Goal: Transaction & Acquisition: Register for event/course

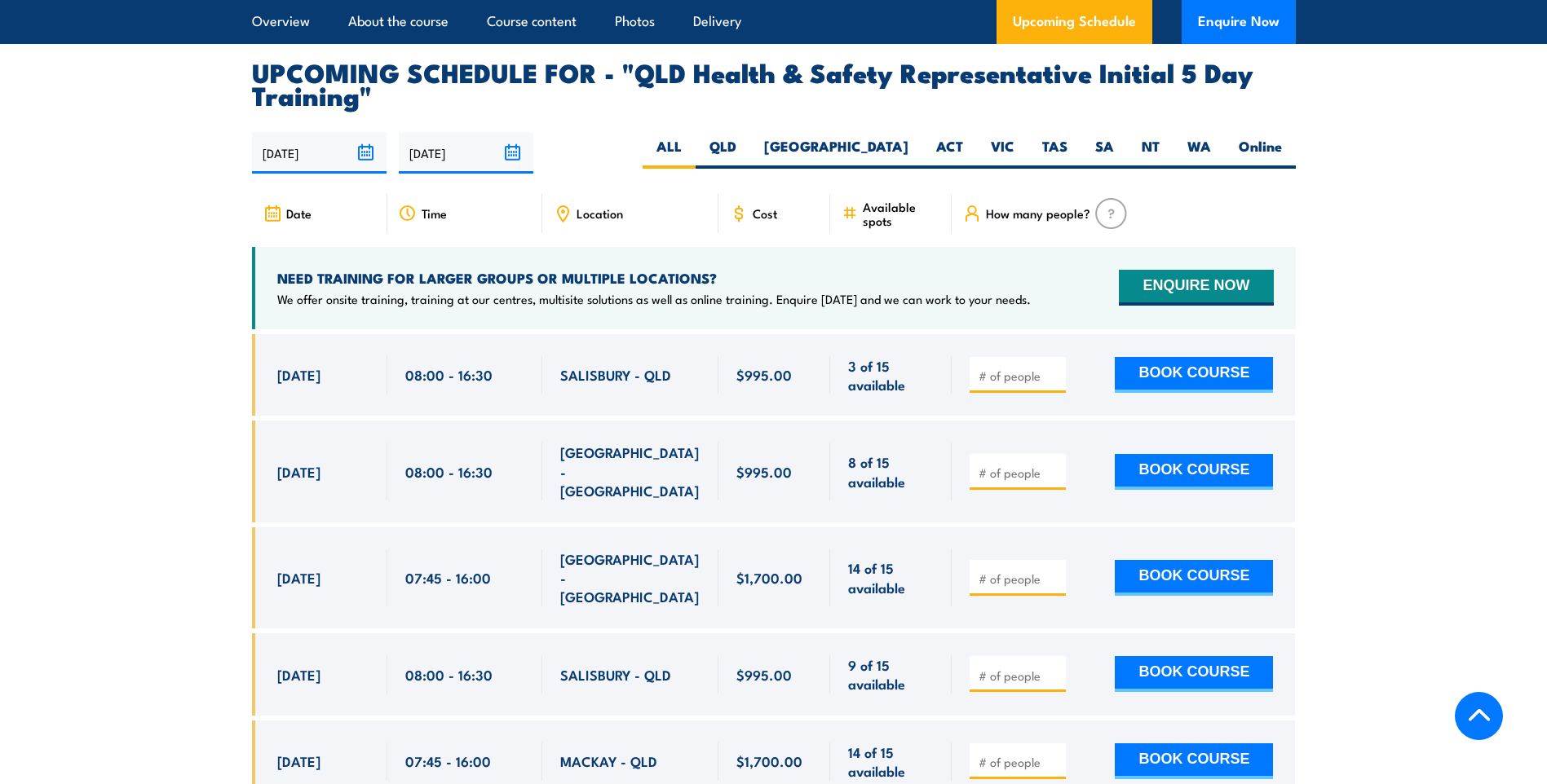
scroll to position [2854, 0]
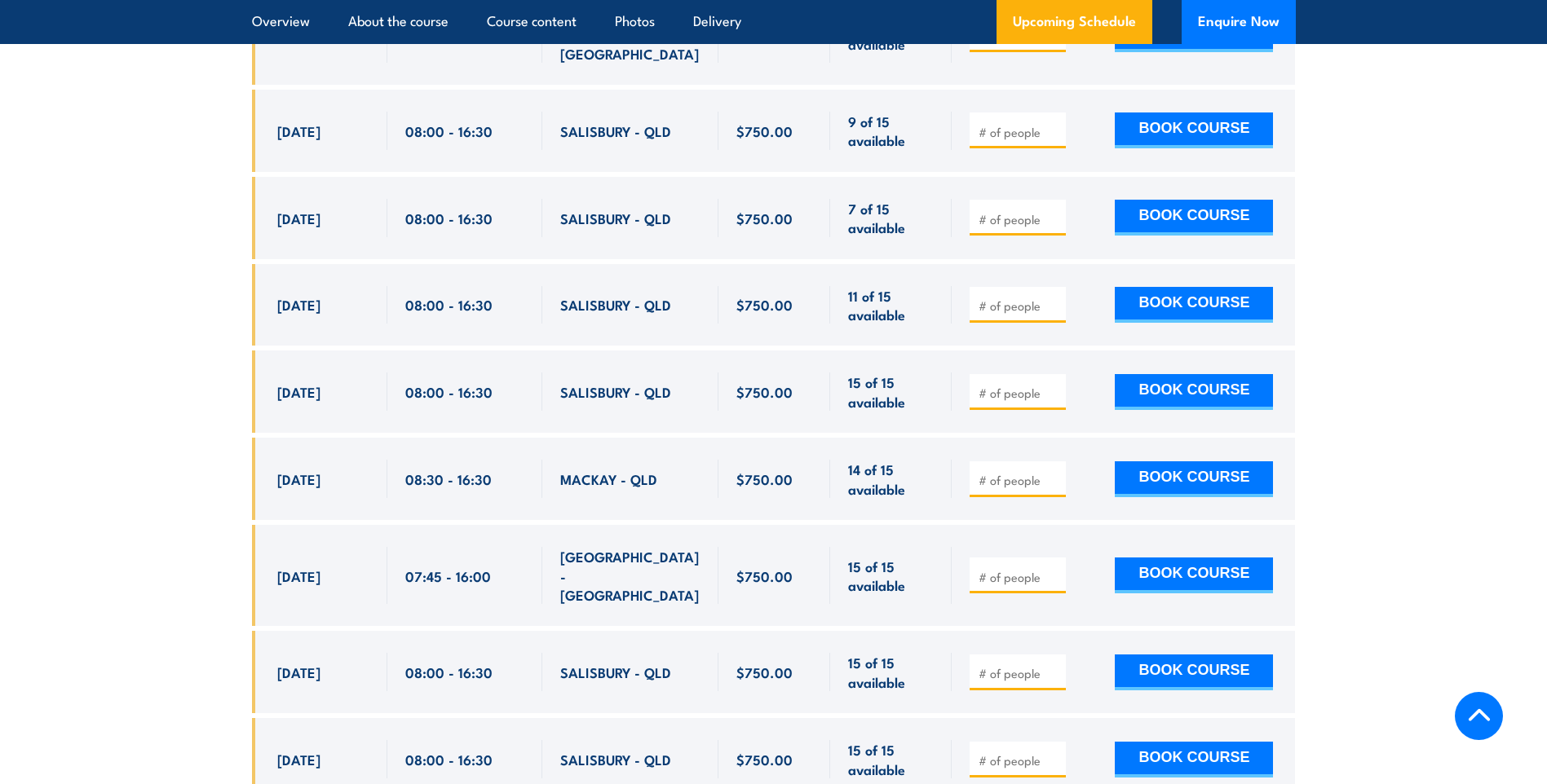
scroll to position [2936, 0]
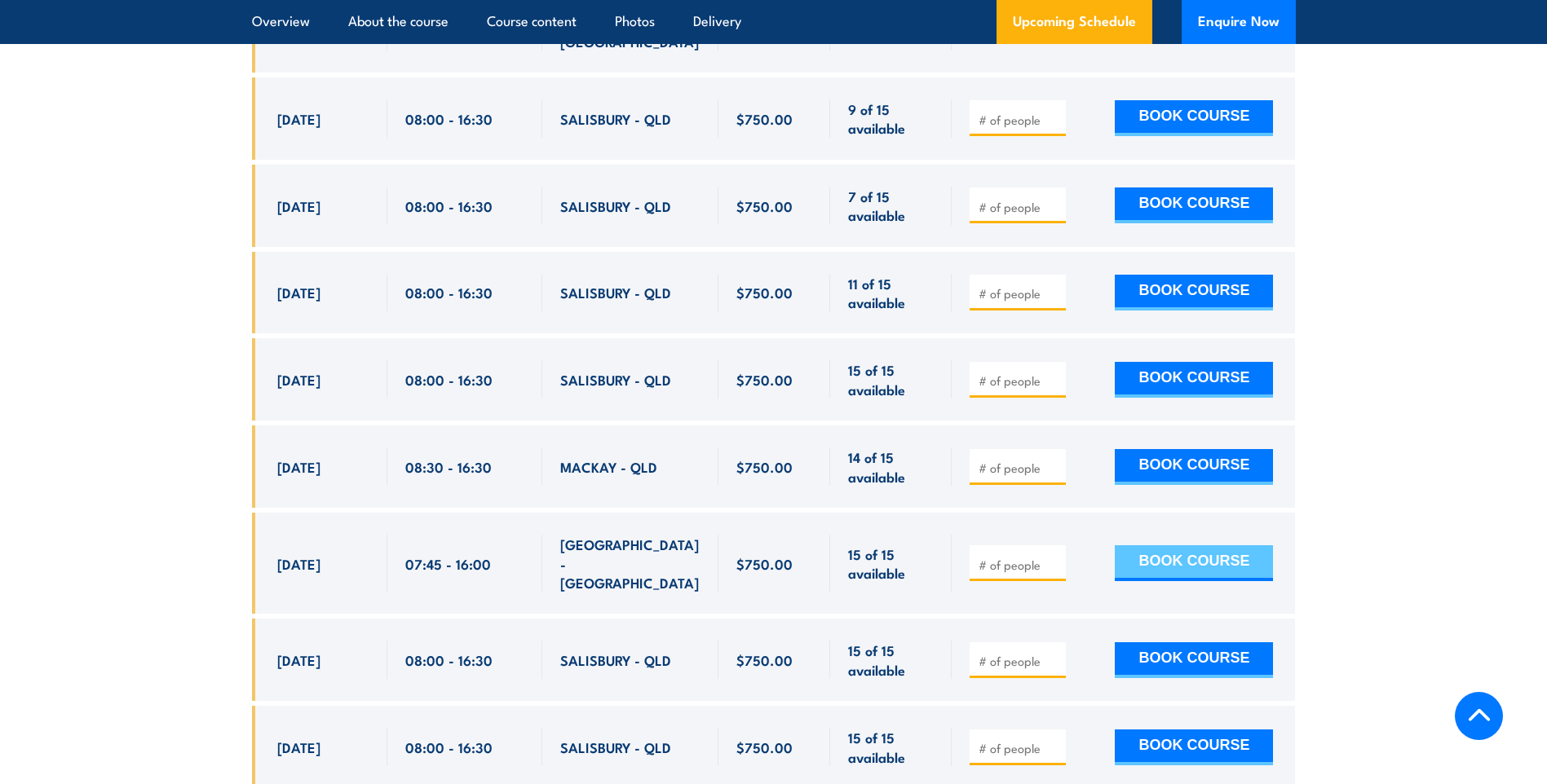
click at [1184, 545] on button "BOOK COURSE" at bounding box center [1194, 563] width 158 height 36
type input "1"
click at [1201, 545] on button "BOOK COURSE" at bounding box center [1194, 563] width 158 height 36
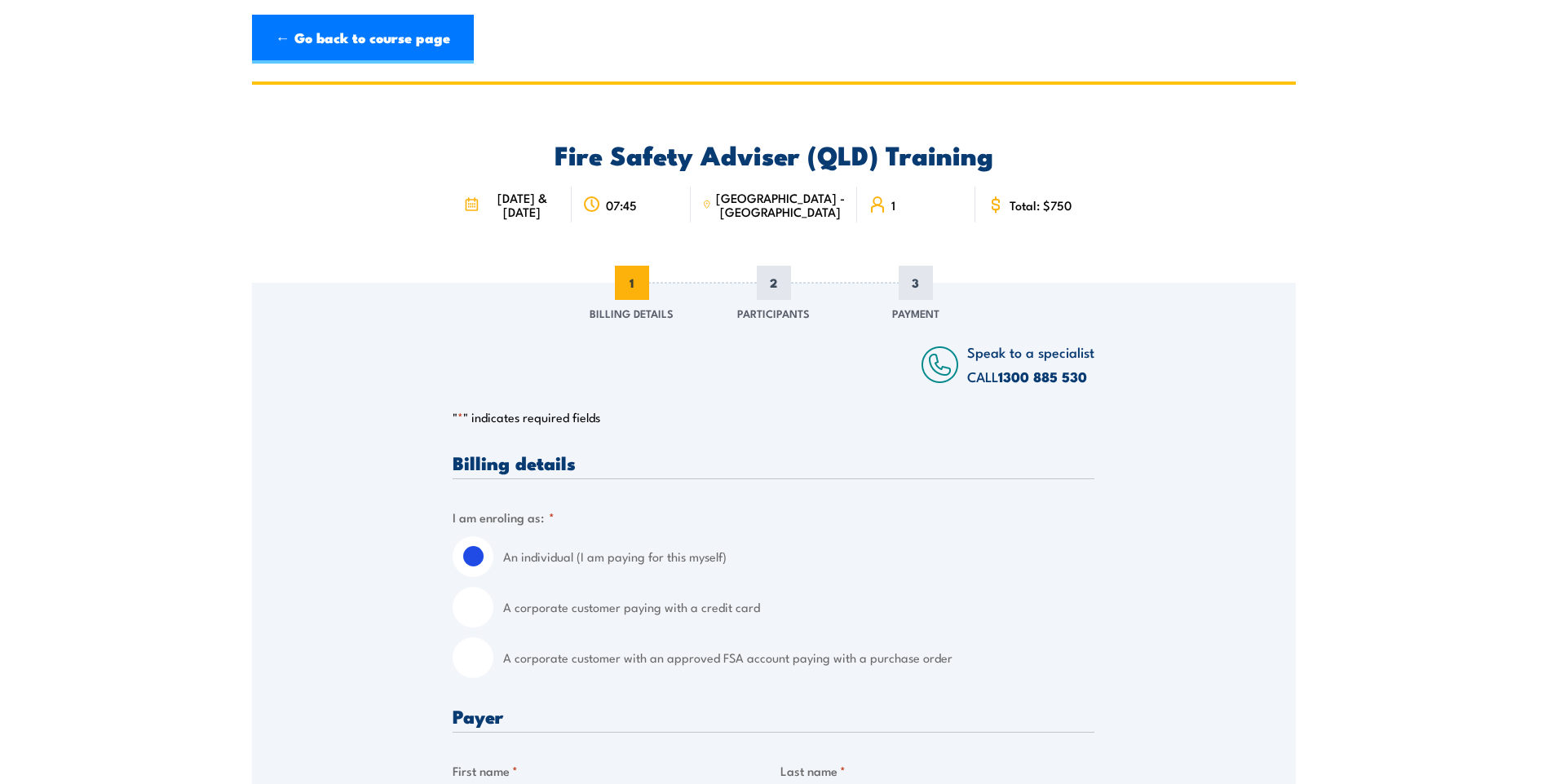
click at [471, 666] on input "A corporate customer with an approved FSA account paying with a purchase order" at bounding box center [473, 658] width 41 height 41
radio input "true"
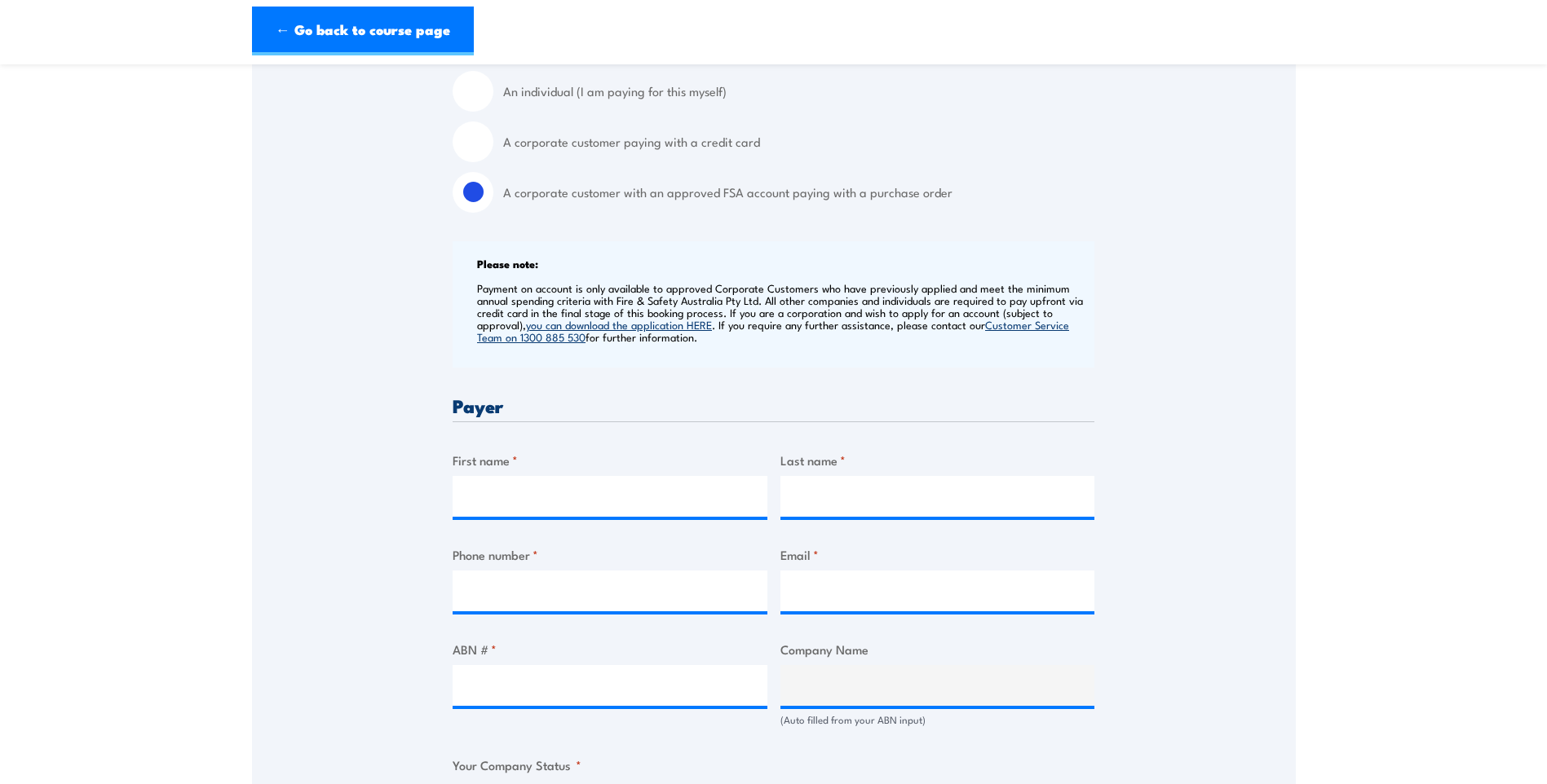
scroll to position [489, 0]
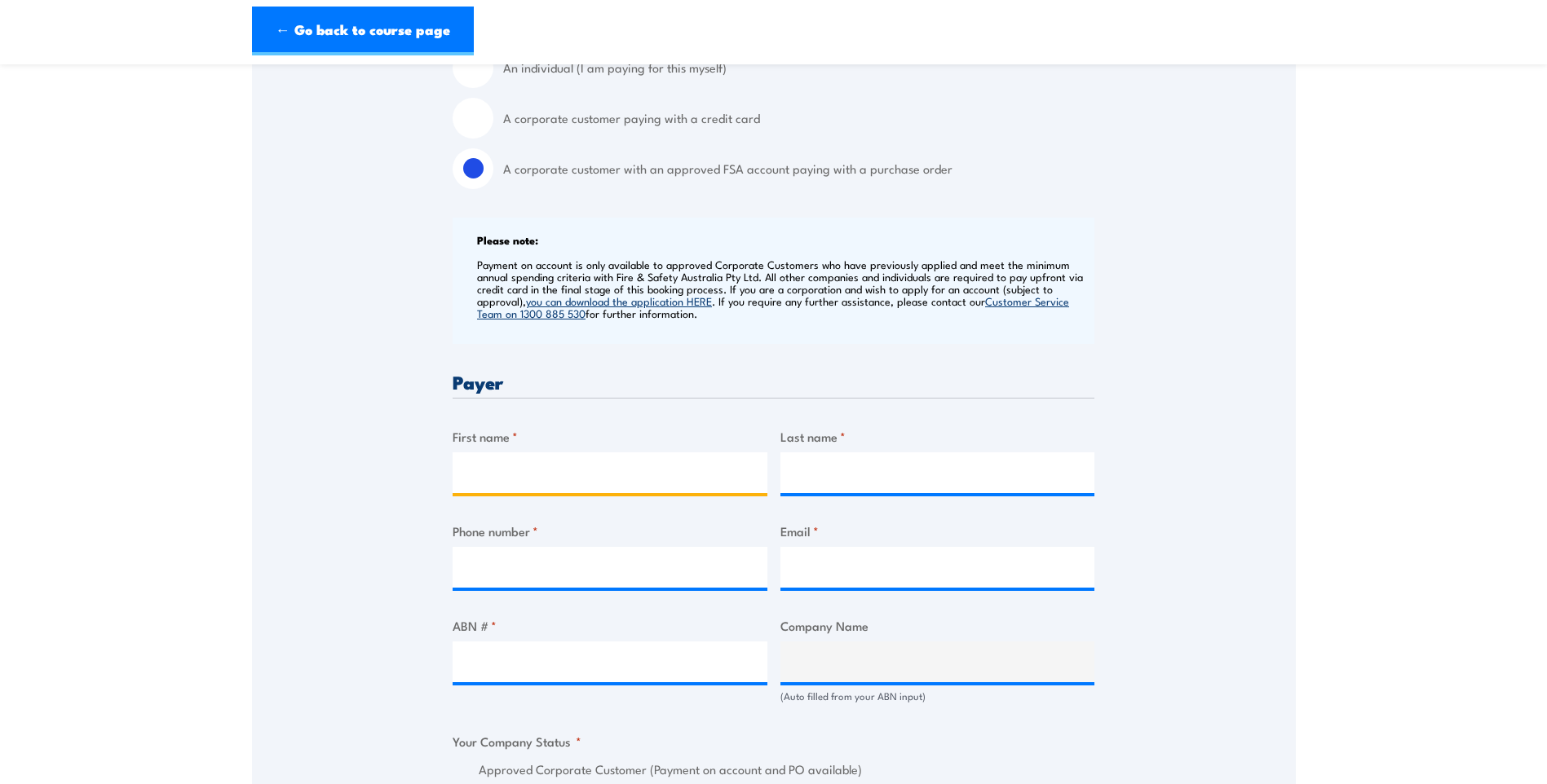
click at [477, 488] on input "First name *" at bounding box center [610, 473] width 315 height 41
type input "Donna"
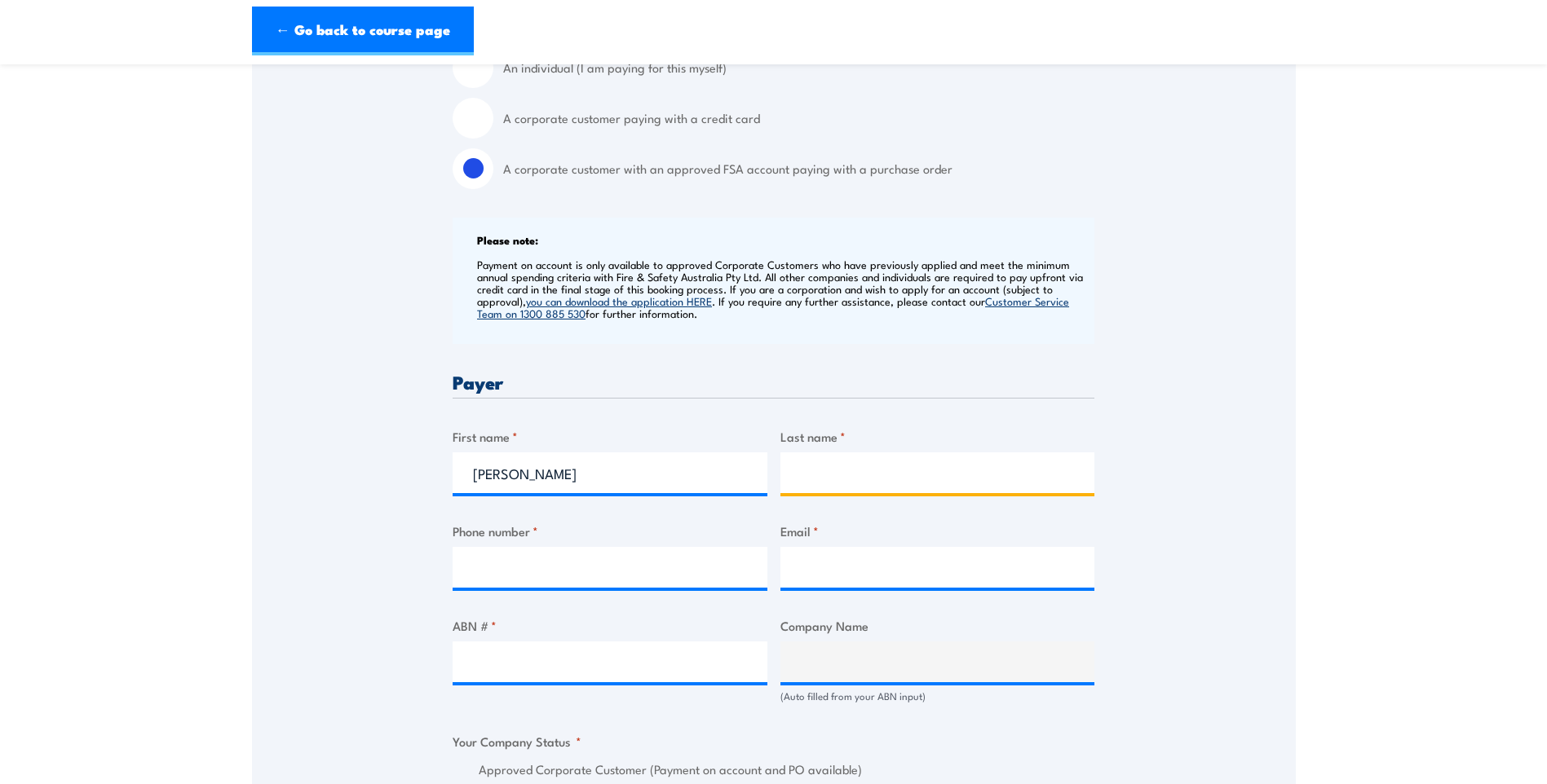
type input "Shultz"
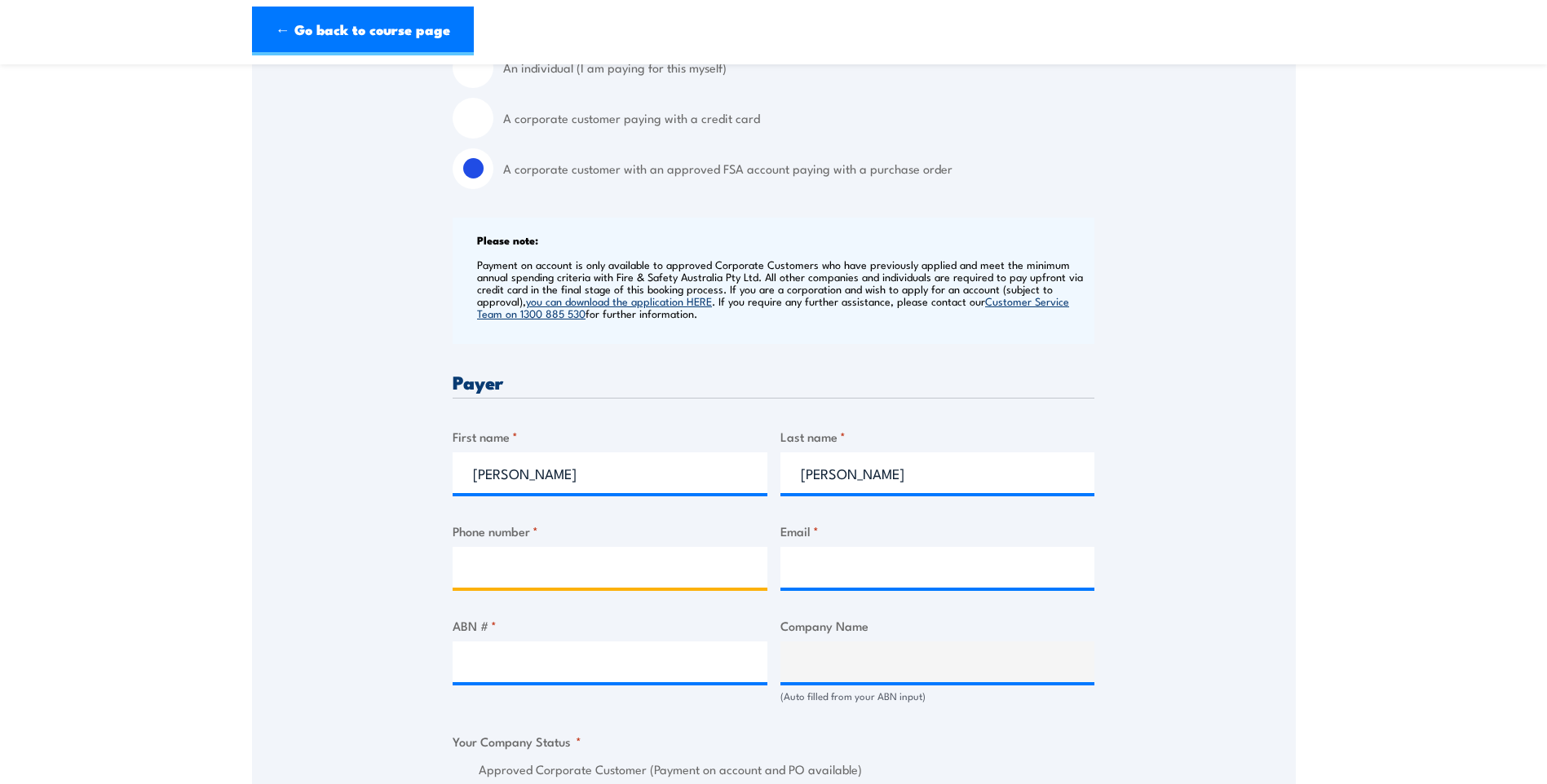
type input "0749307858"
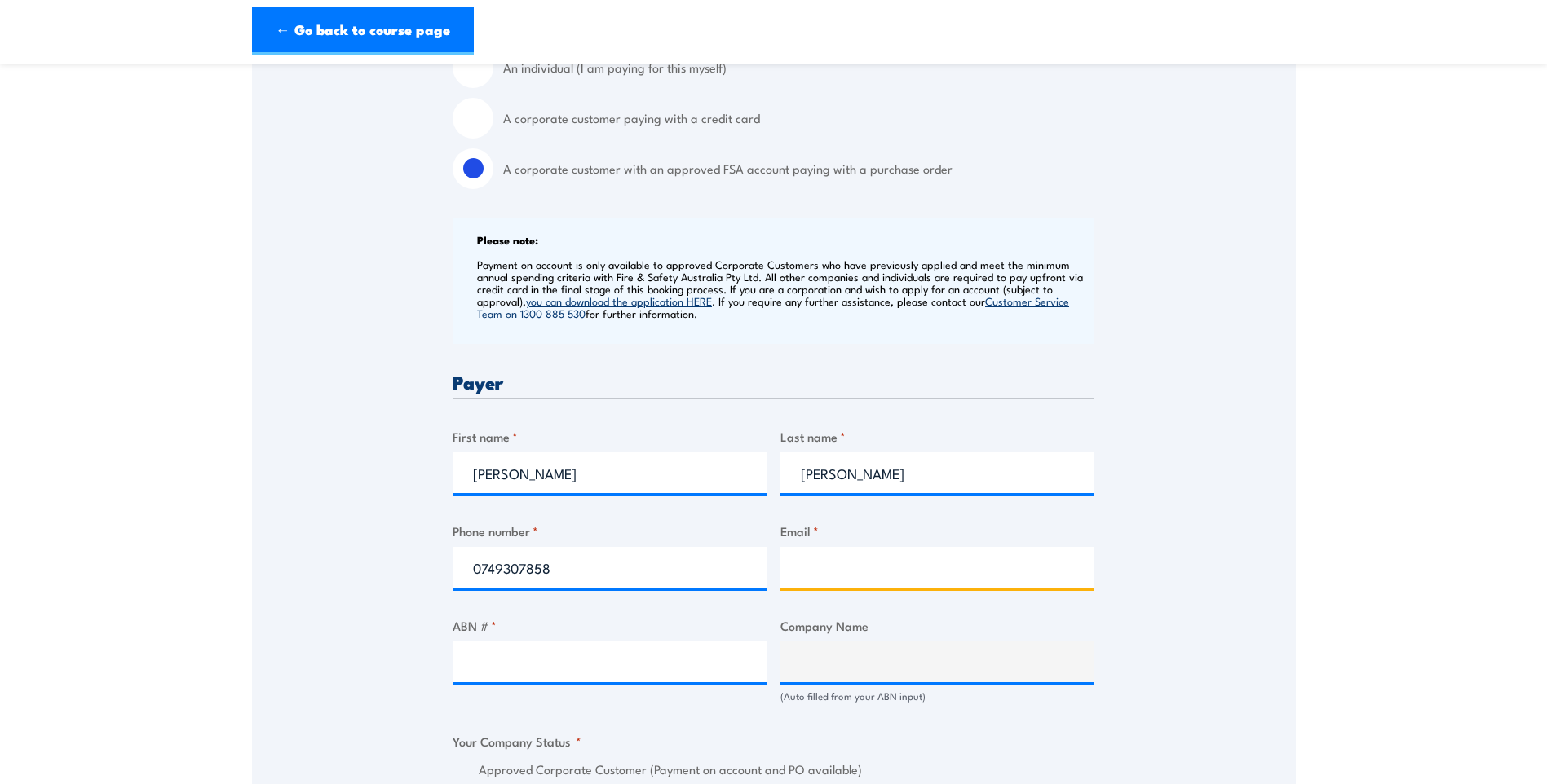
type input "donna.shultz@jbssa.com.au"
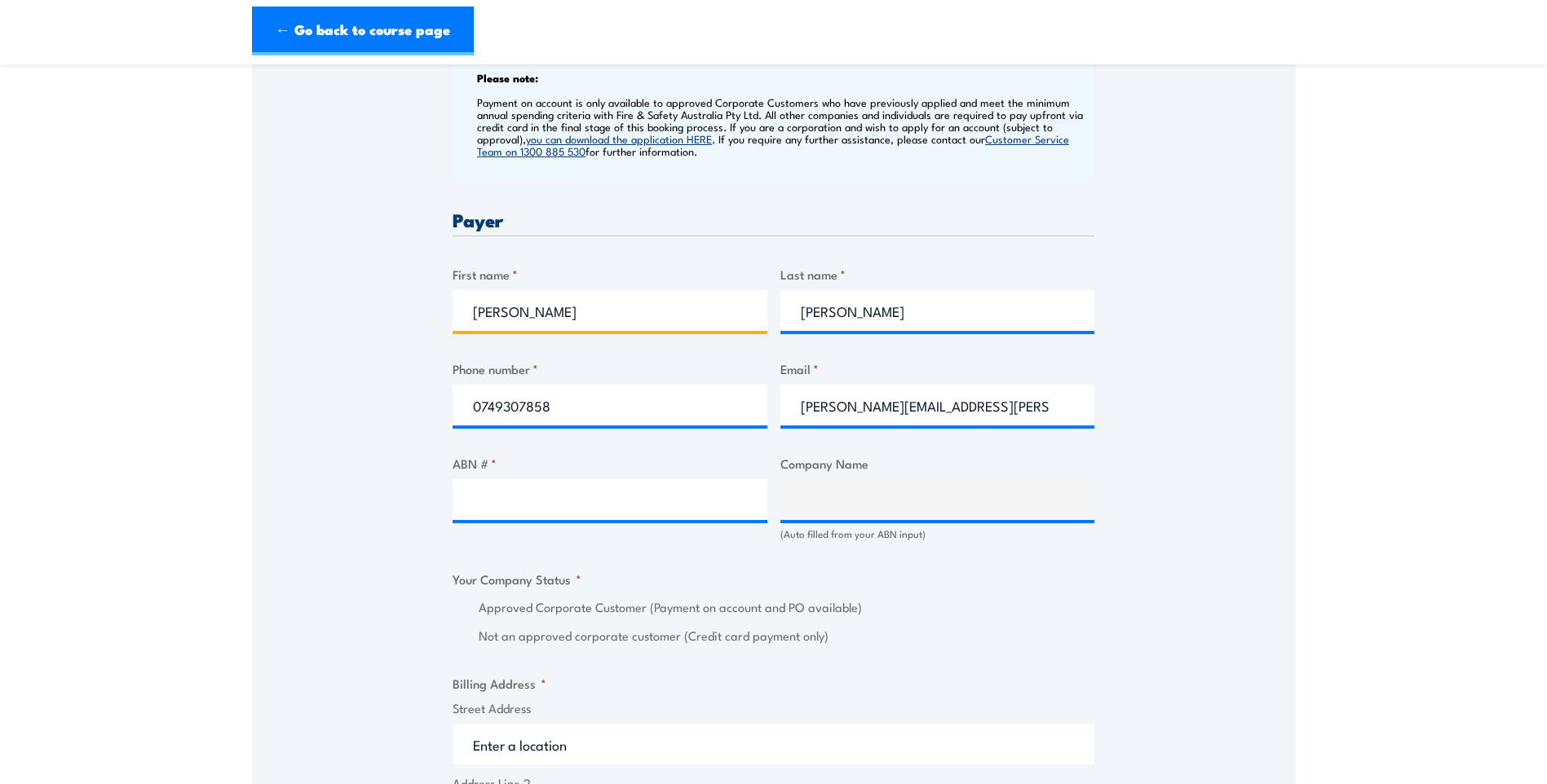
scroll to position [652, 0]
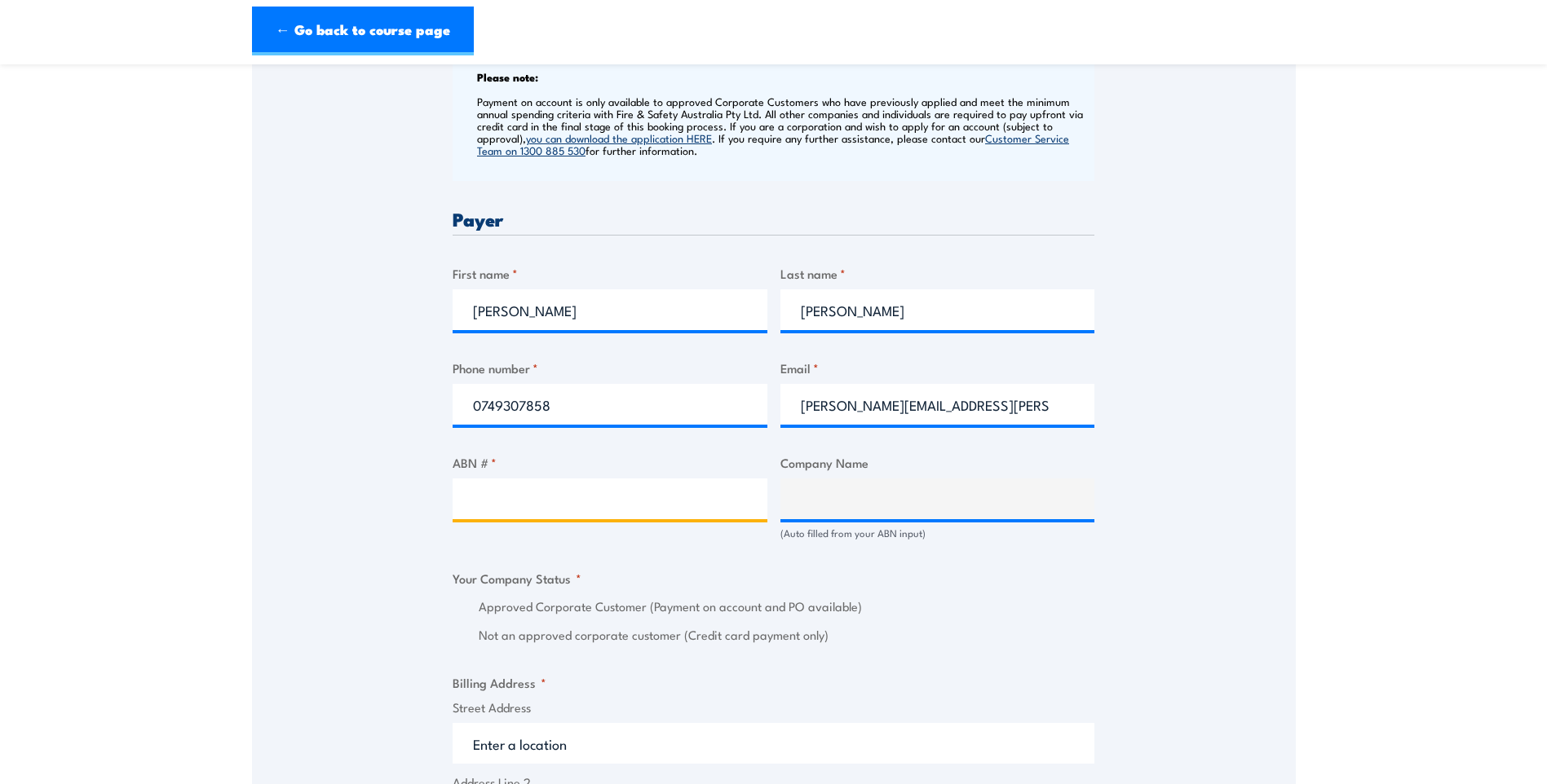
click at [505, 514] on input "ABN # *" at bounding box center [610, 500] width 315 height 41
type input "14011062338"
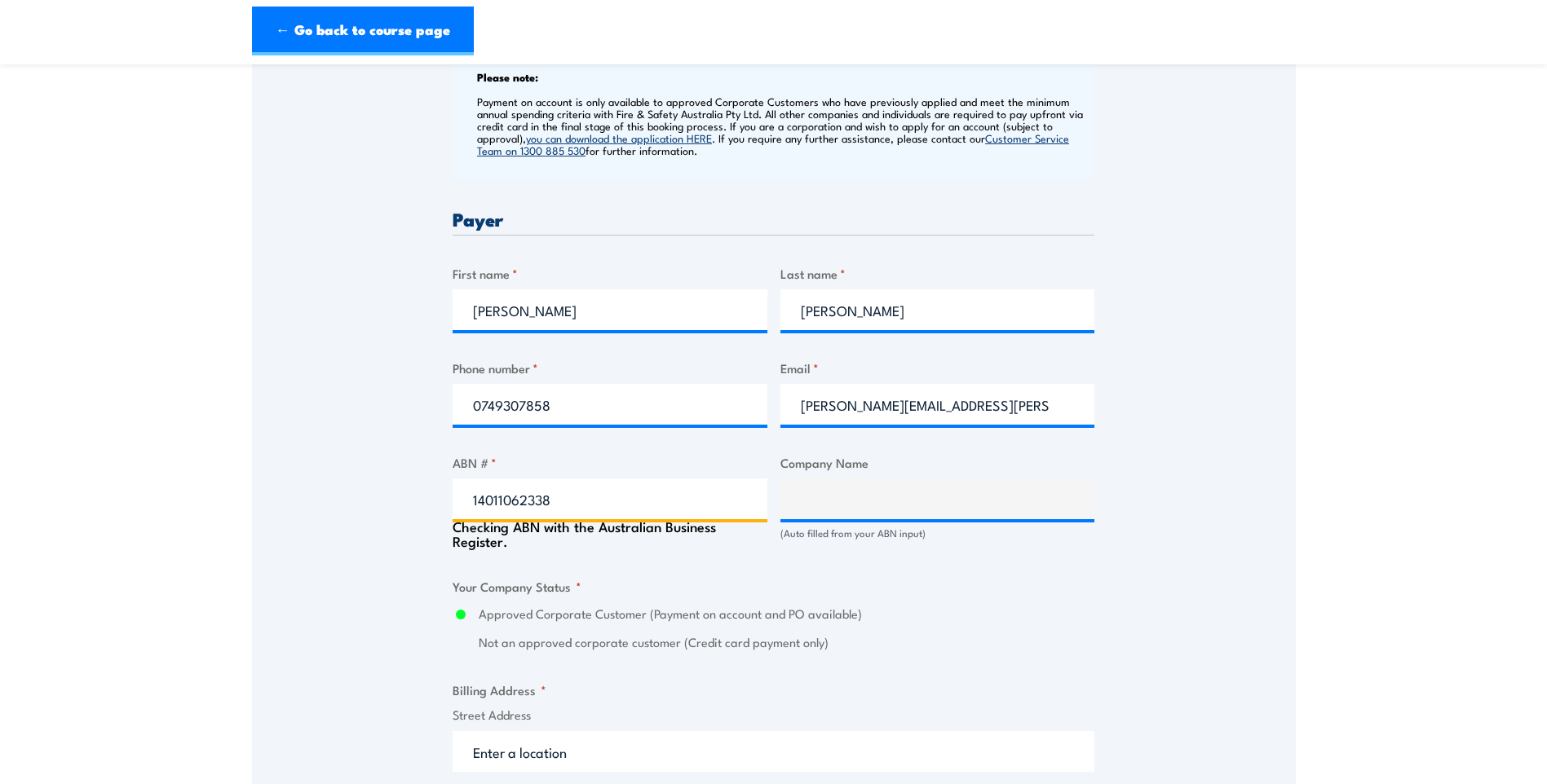
type input "JBS AUSTRALIA PTY LIMITED"
radio input "true"
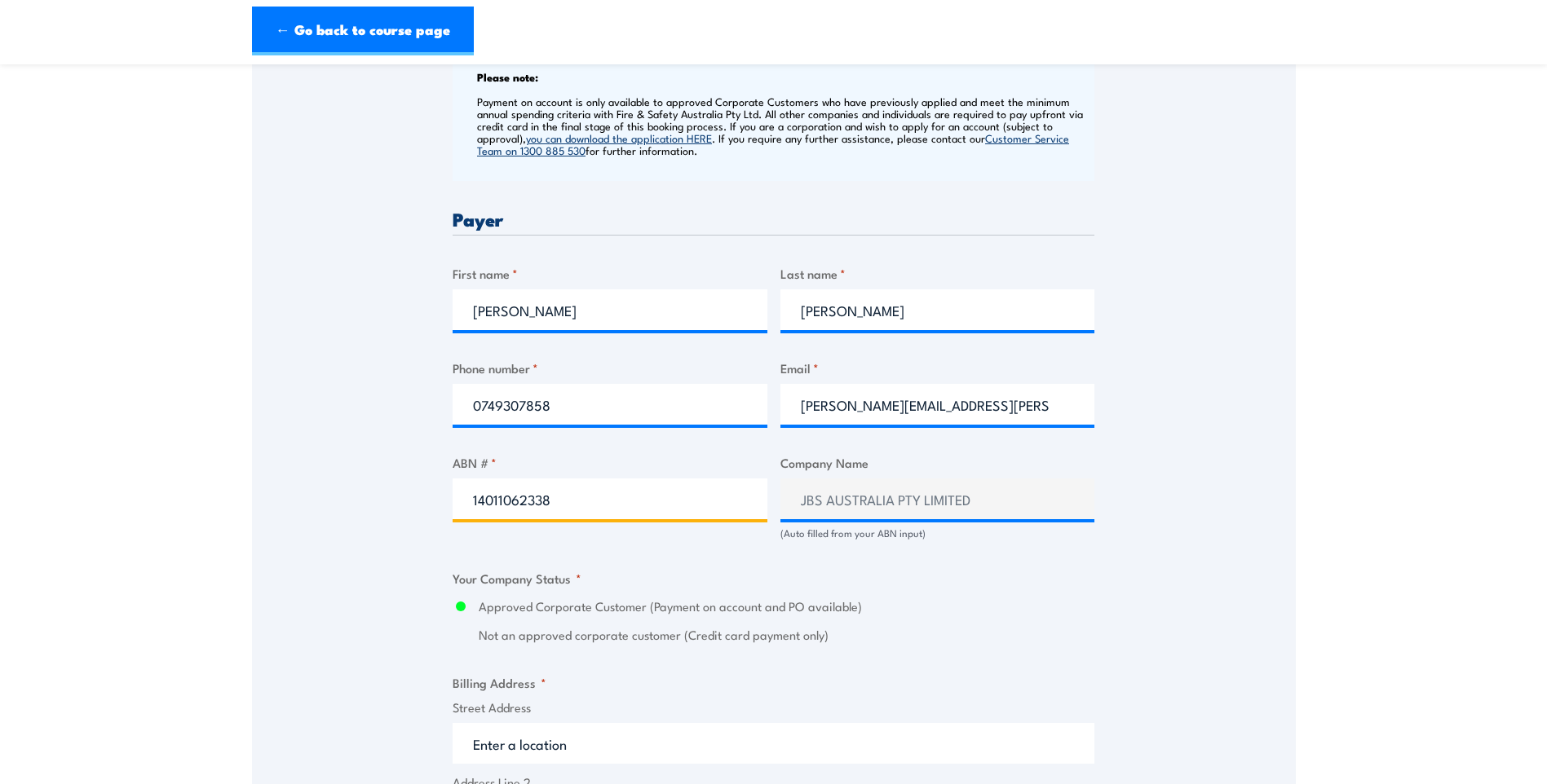
type input "14011062338"
click at [946, 642] on div "Approved Corporate Customer (Payment on account and PO available) Not an approv…" at bounding box center [774, 621] width 641 height 47
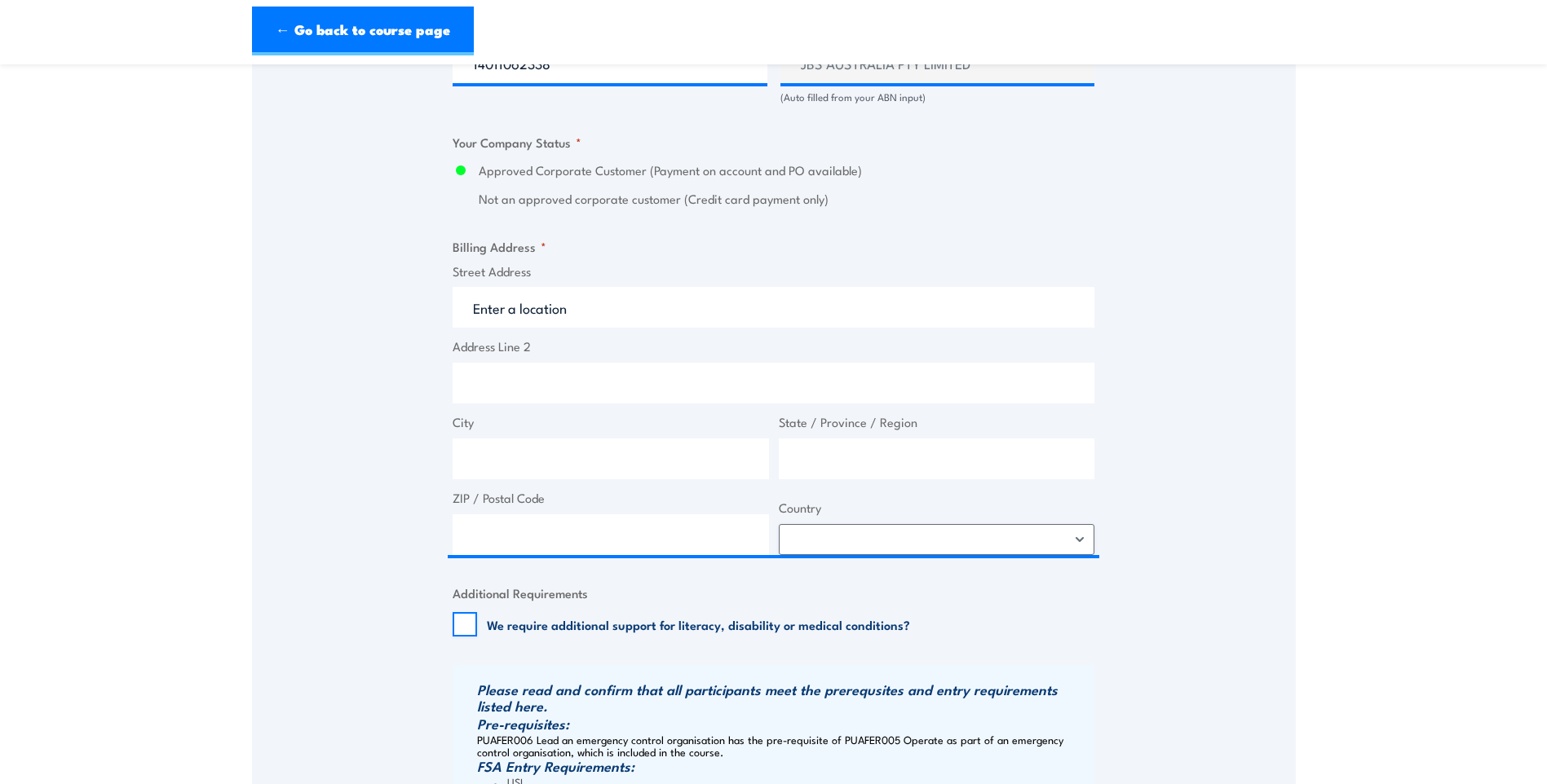
scroll to position [1060, 0]
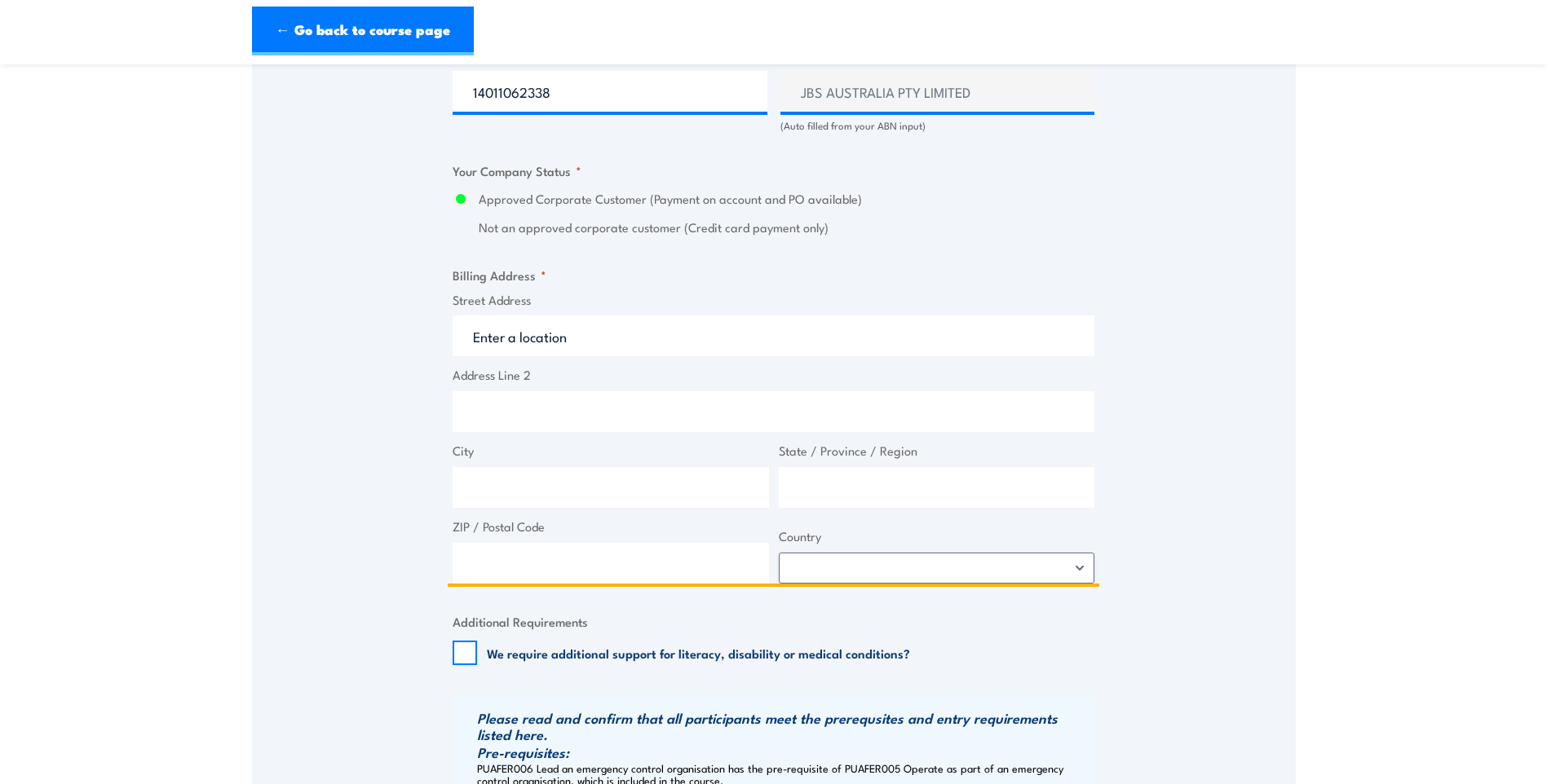
click at [469, 349] on input "Street Address" at bounding box center [774, 336] width 641 height 41
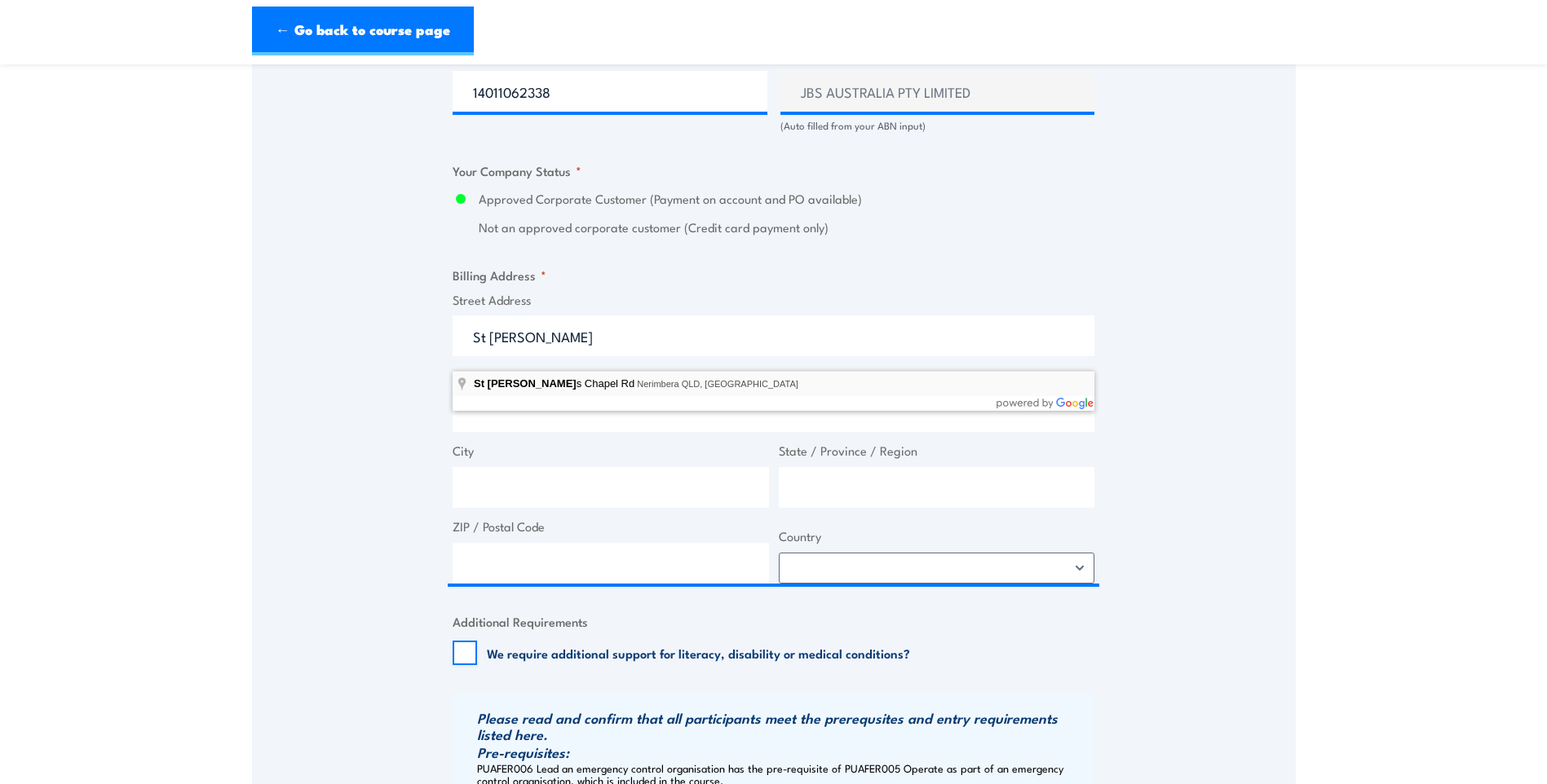
type input "St Christophers Chapel Rd, Nerimbera QLD, Australia"
type input "St Christophers Chapel Rd"
type input "Nerimbera"
type input "[GEOGRAPHIC_DATA]"
type input "4701"
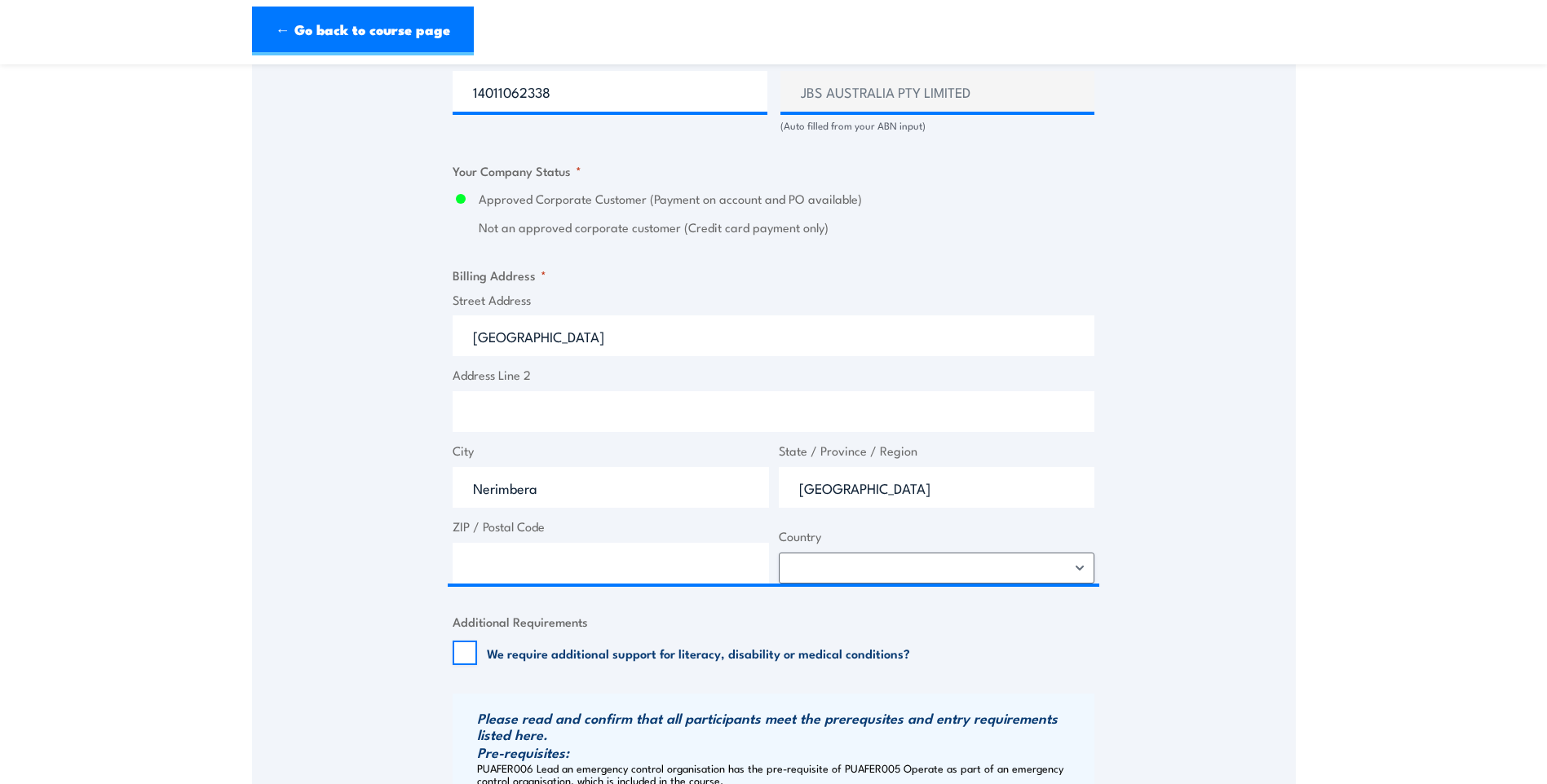
select select "Australia"
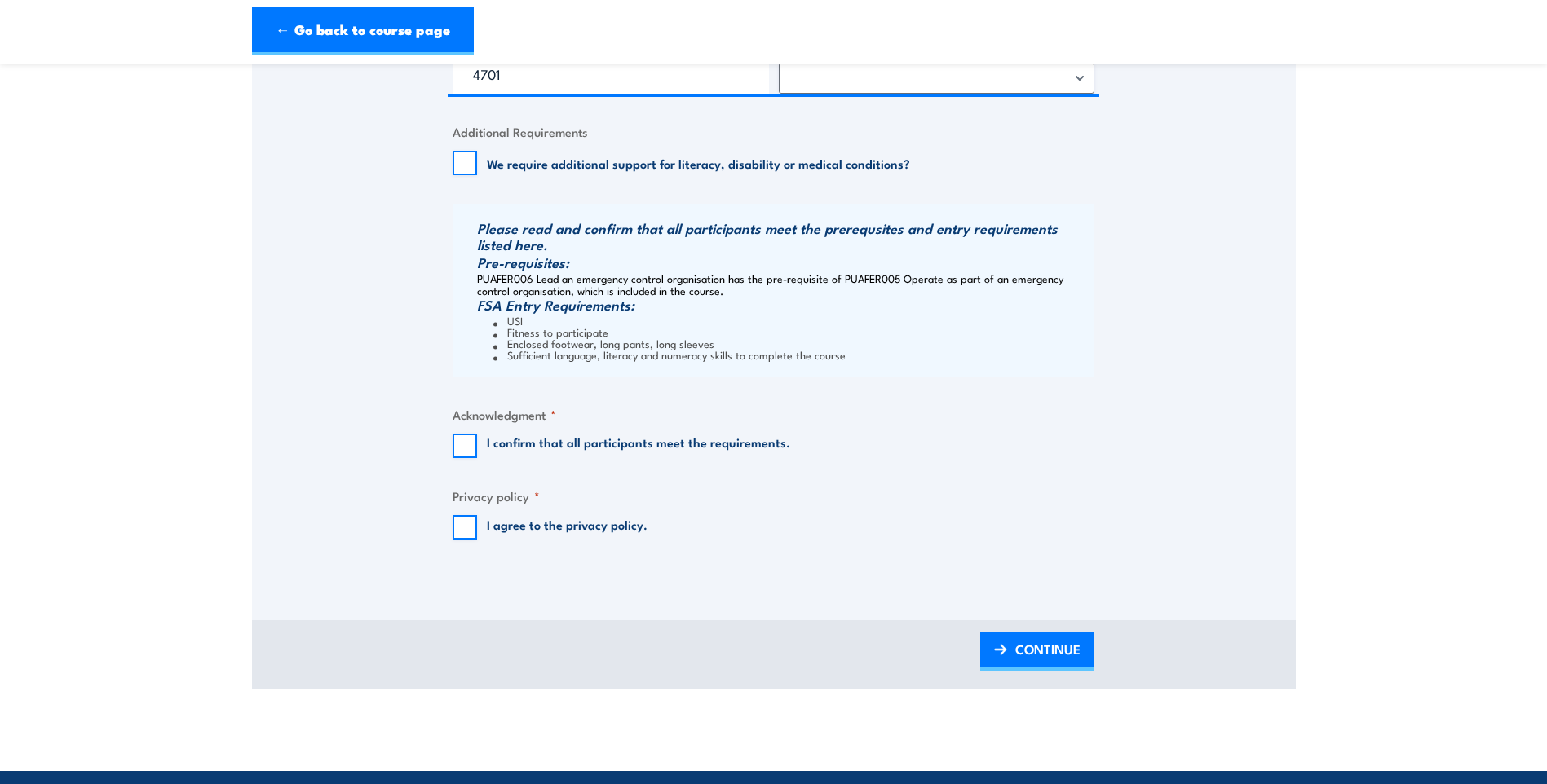
scroll to position [1631, 0]
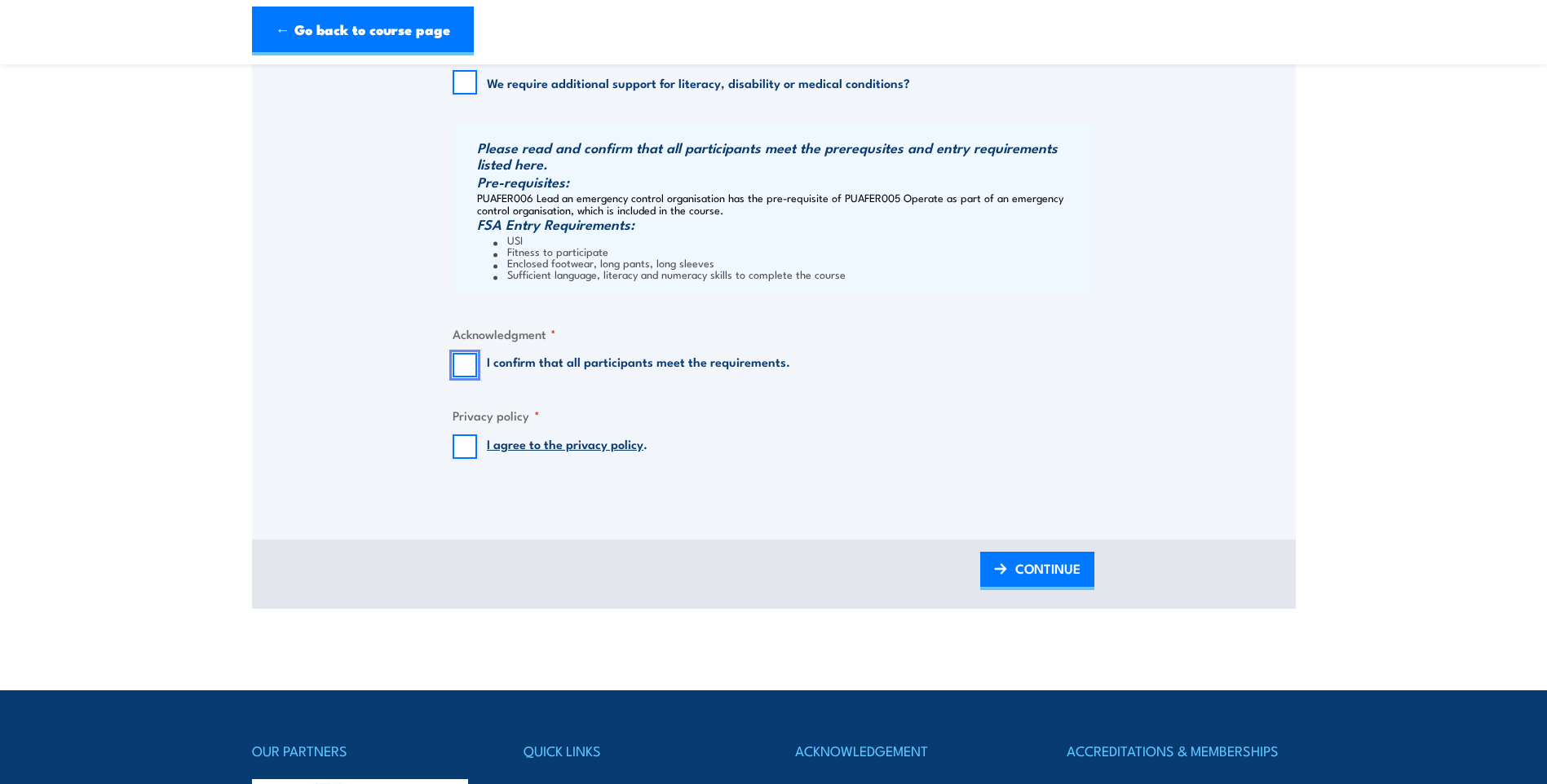
click at [460, 375] on input "I confirm that all participants meet the requirements." at bounding box center [464, 365] width 24 height 24
checkbox input "true"
click at [464, 459] on input "I agree to the privacy policy ." at bounding box center [464, 447] width 24 height 24
checkbox input "true"
click at [1050, 584] on span "CONTINUE" at bounding box center [1048, 569] width 66 height 43
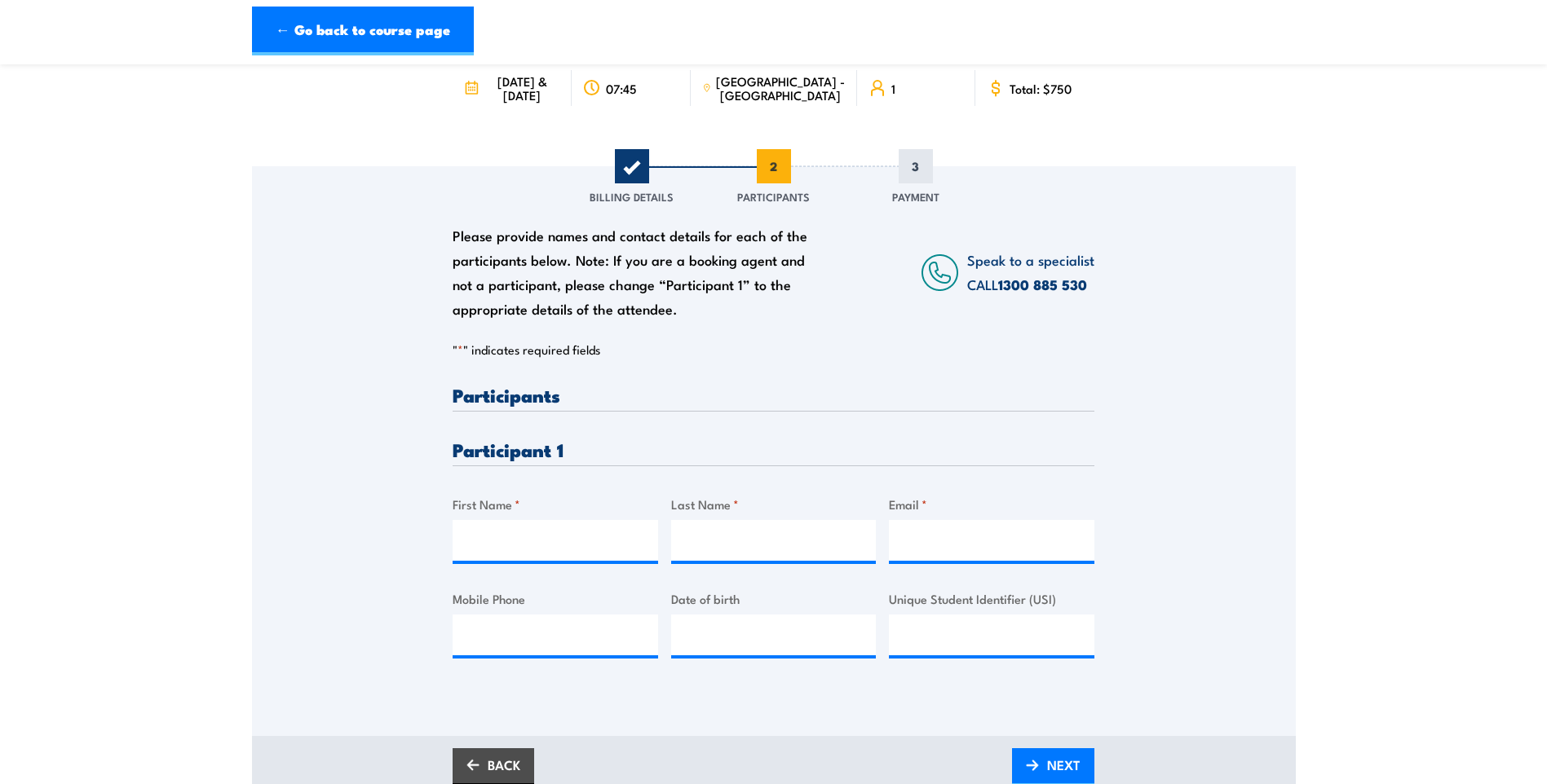
scroll to position [163, 0]
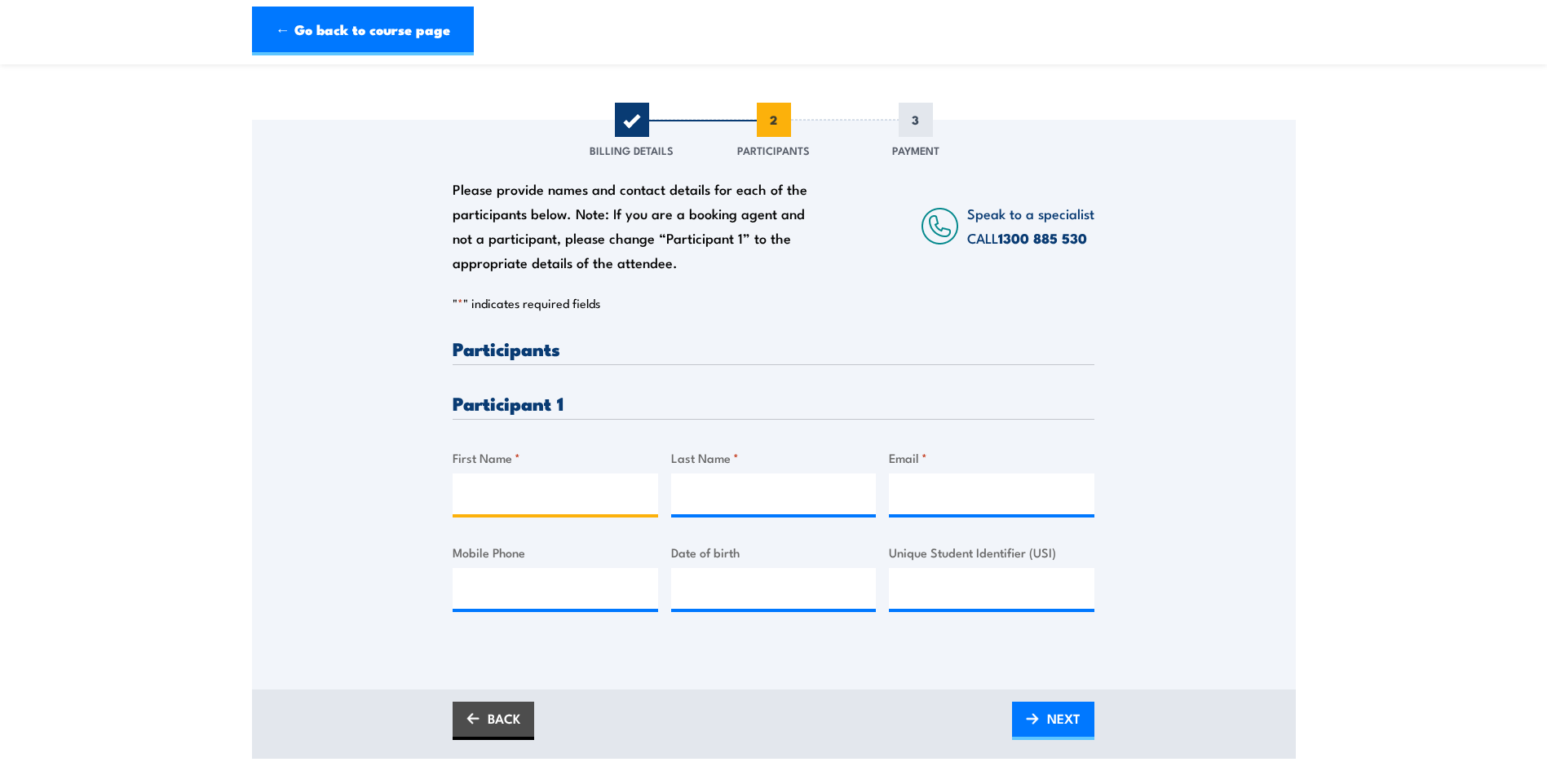
click at [486, 507] on input "First Name *" at bounding box center [555, 495] width 205 height 41
click at [490, 504] on input "First Name *" at bounding box center [555, 495] width 205 height 41
type input "Navdeep"
click at [722, 501] on input "Last Name *" at bounding box center [774, 495] width 205 height 41
type input "Chauhan"
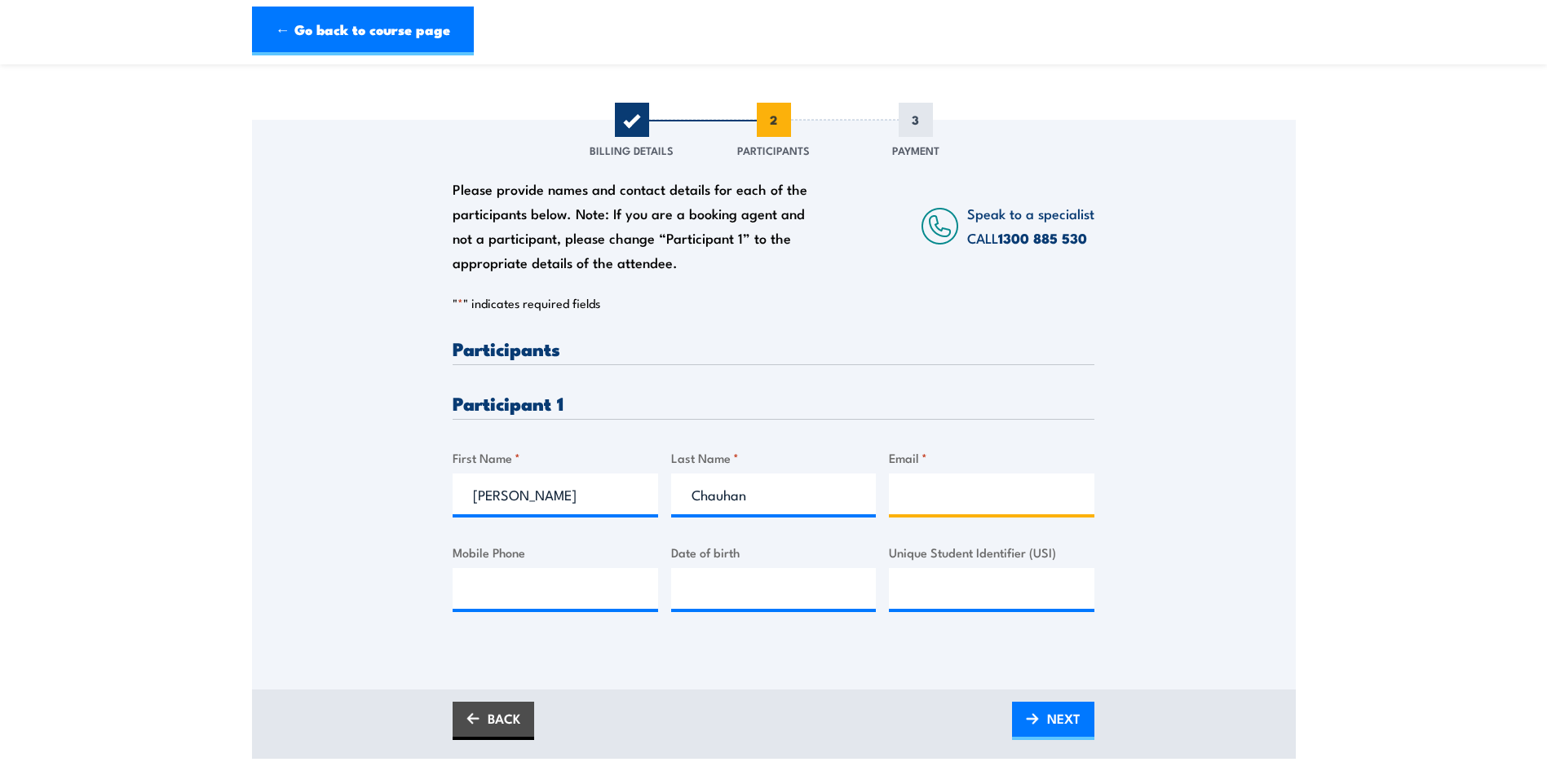
click at [912, 504] on input "Email *" at bounding box center [992, 495] width 205 height 41
type input "Sunny.Chauhan@jbssa.com.au"
click at [726, 598] on input "__/__/____" at bounding box center [774, 588] width 205 height 41
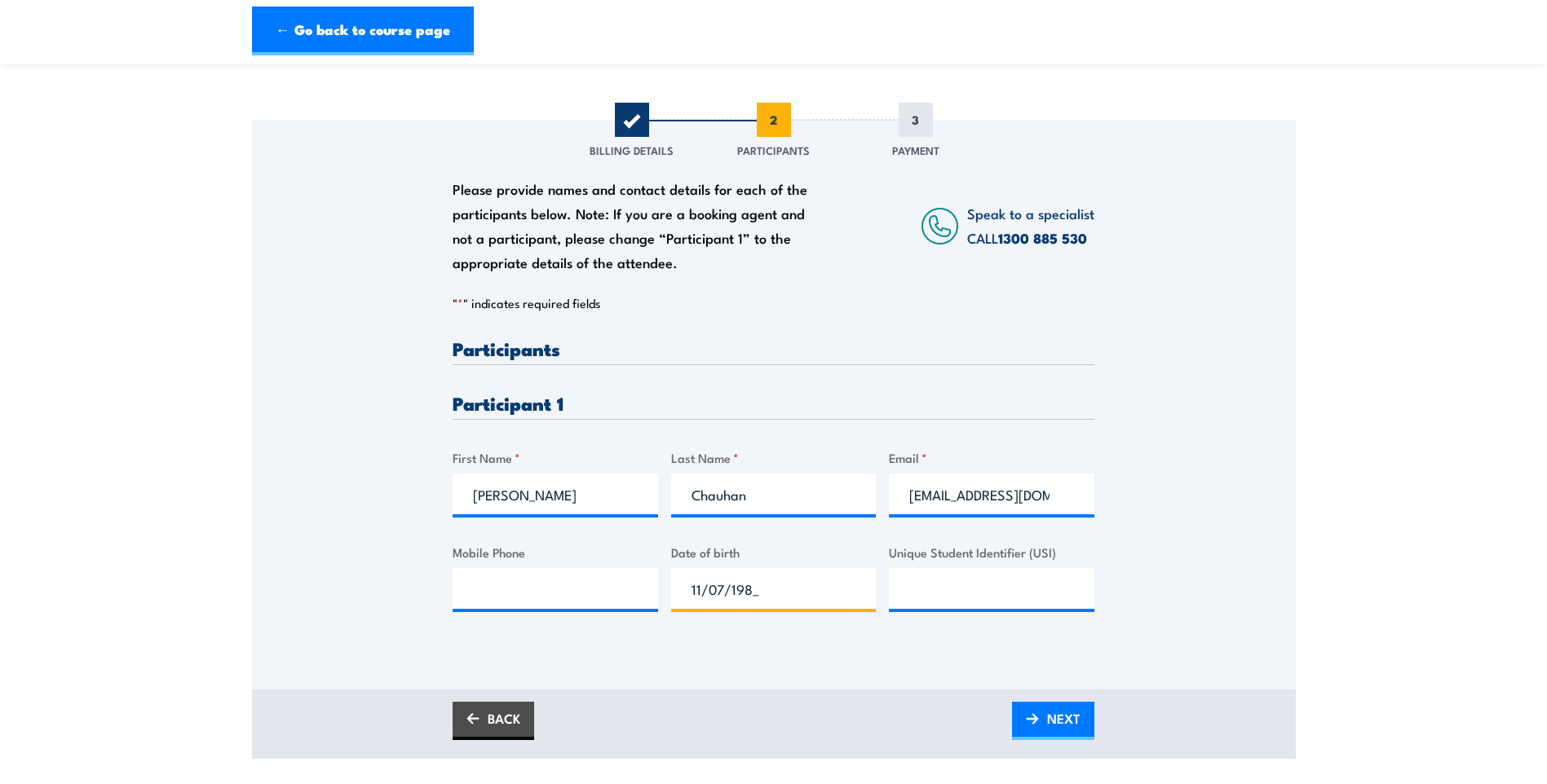
type input "11/07/1985"
paste input "TJWG2C9JP5"
type input "TJWG2C9JP5"
click at [477, 600] on input "Mobile Phone" at bounding box center [555, 588] width 205 height 41
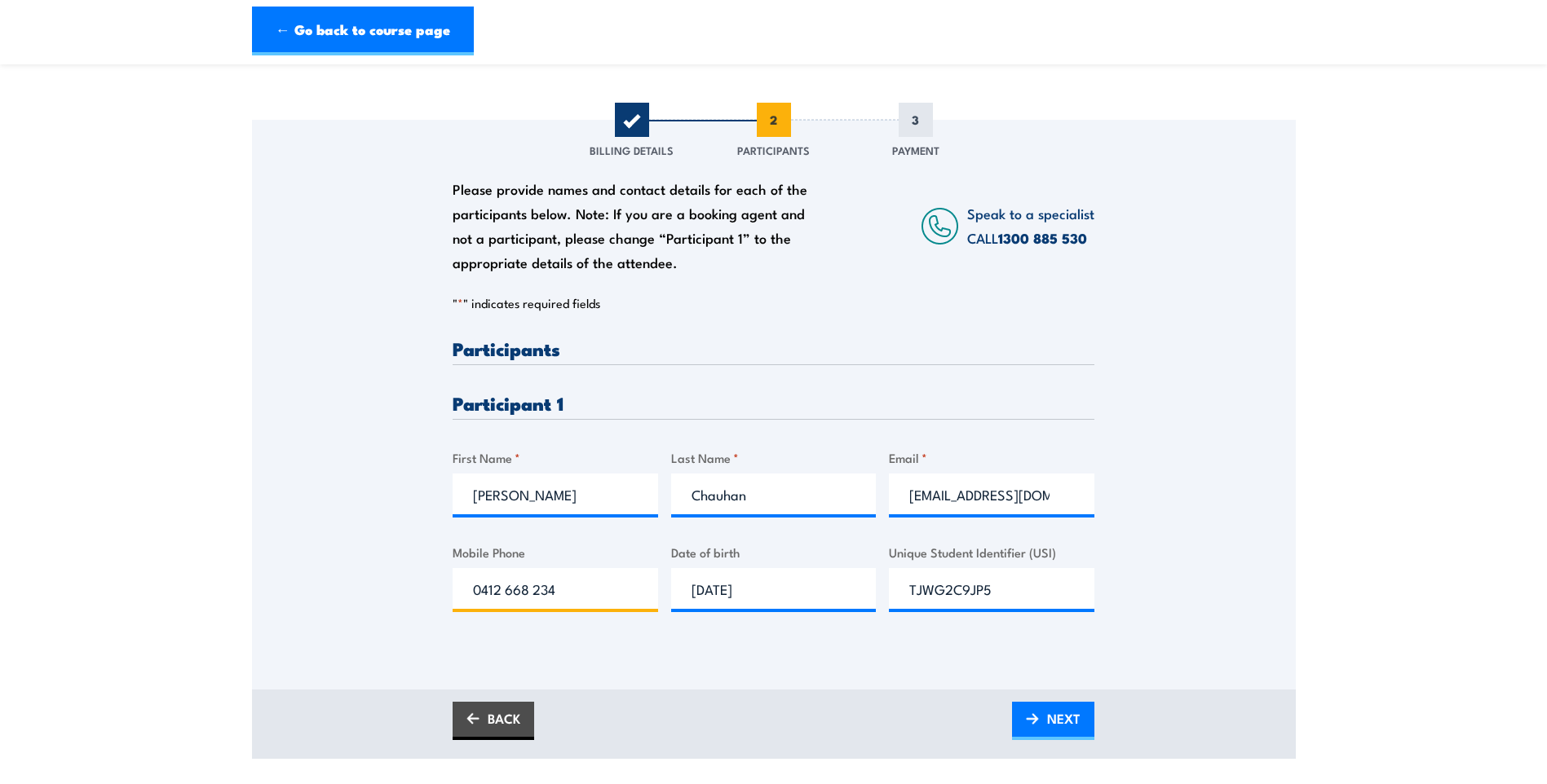
type input "0412 668 234"
click at [1049, 509] on input "Sunny.Chauhan@jbssa.com.au" at bounding box center [992, 495] width 205 height 41
type input "Sunny.Chauhan@jbssa.com.au.com.au"
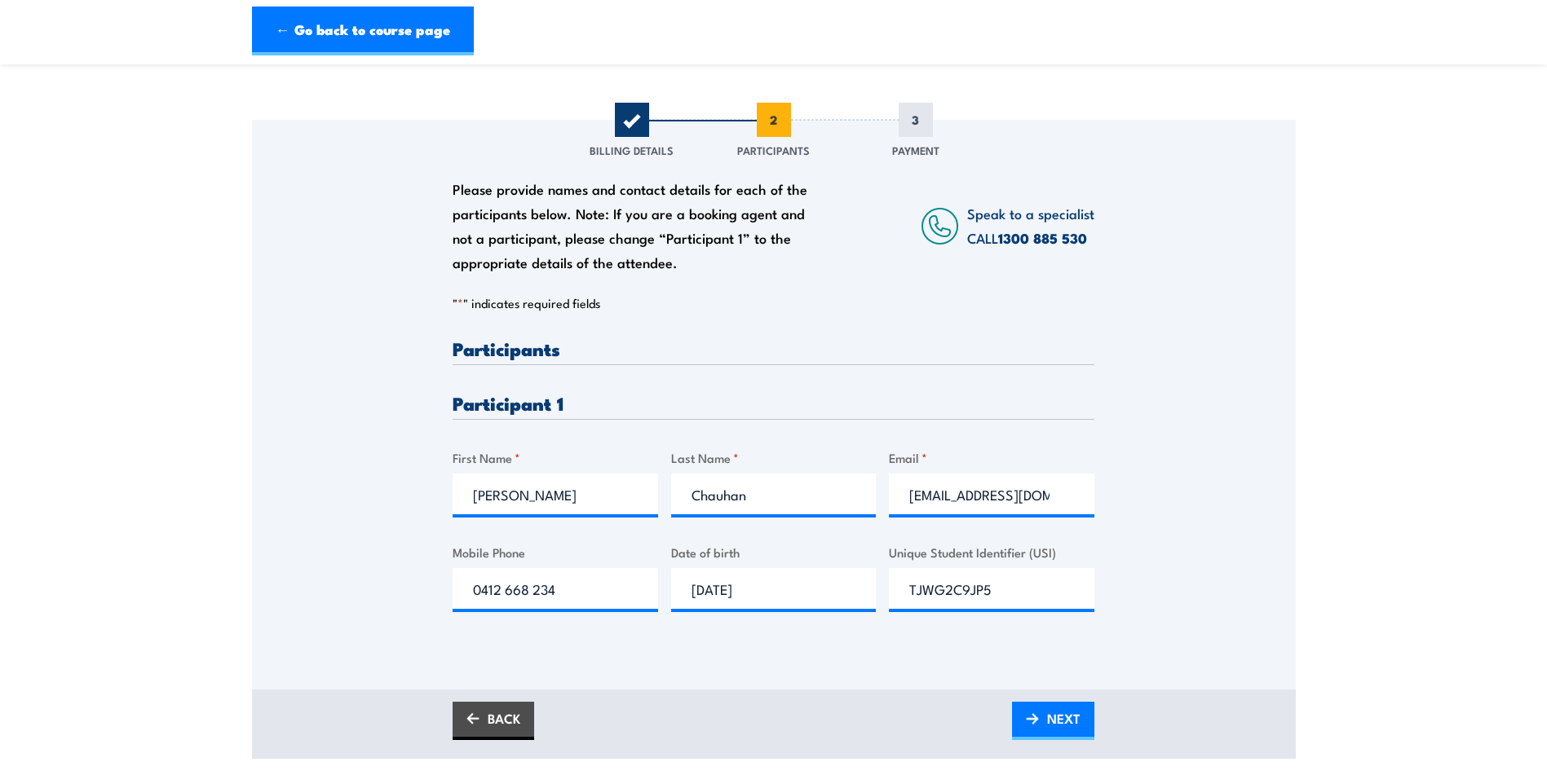
click at [1140, 525] on div "Please provide names and contact details for each of the participants below. No…" at bounding box center [774, 382] width 1044 height 524
click at [1085, 514] on input "Sunny.Chauhan@jbssa.com.au.com.au" at bounding box center [992, 495] width 205 height 41
click at [1075, 511] on input "Sunny.Chauhan@jbssa.com.au.com.au" at bounding box center [992, 495] width 205 height 41
drag, startPoint x: 908, startPoint y: 511, endPoint x: 1161, endPoint y: 489, distance: 254.0
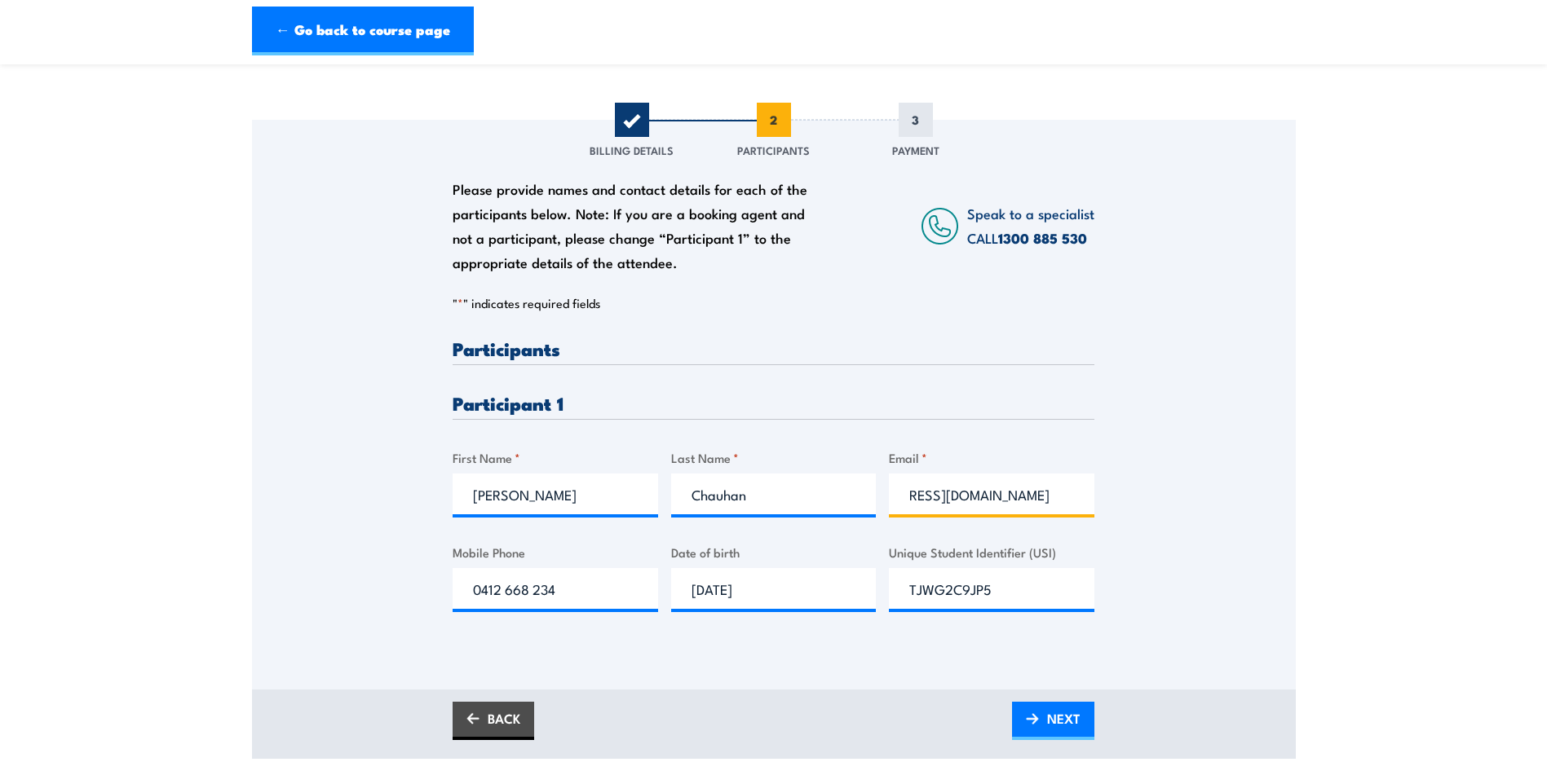
click at [1159, 489] on div "Please provide names and contact details for each of the participants below. No…" at bounding box center [774, 382] width 1044 height 524
type input "Sunny.Chauhan@jbssa.com.au"
click at [1161, 489] on div "Please provide names and contact details for each of the participants below. No…" at bounding box center [774, 382] width 1044 height 524
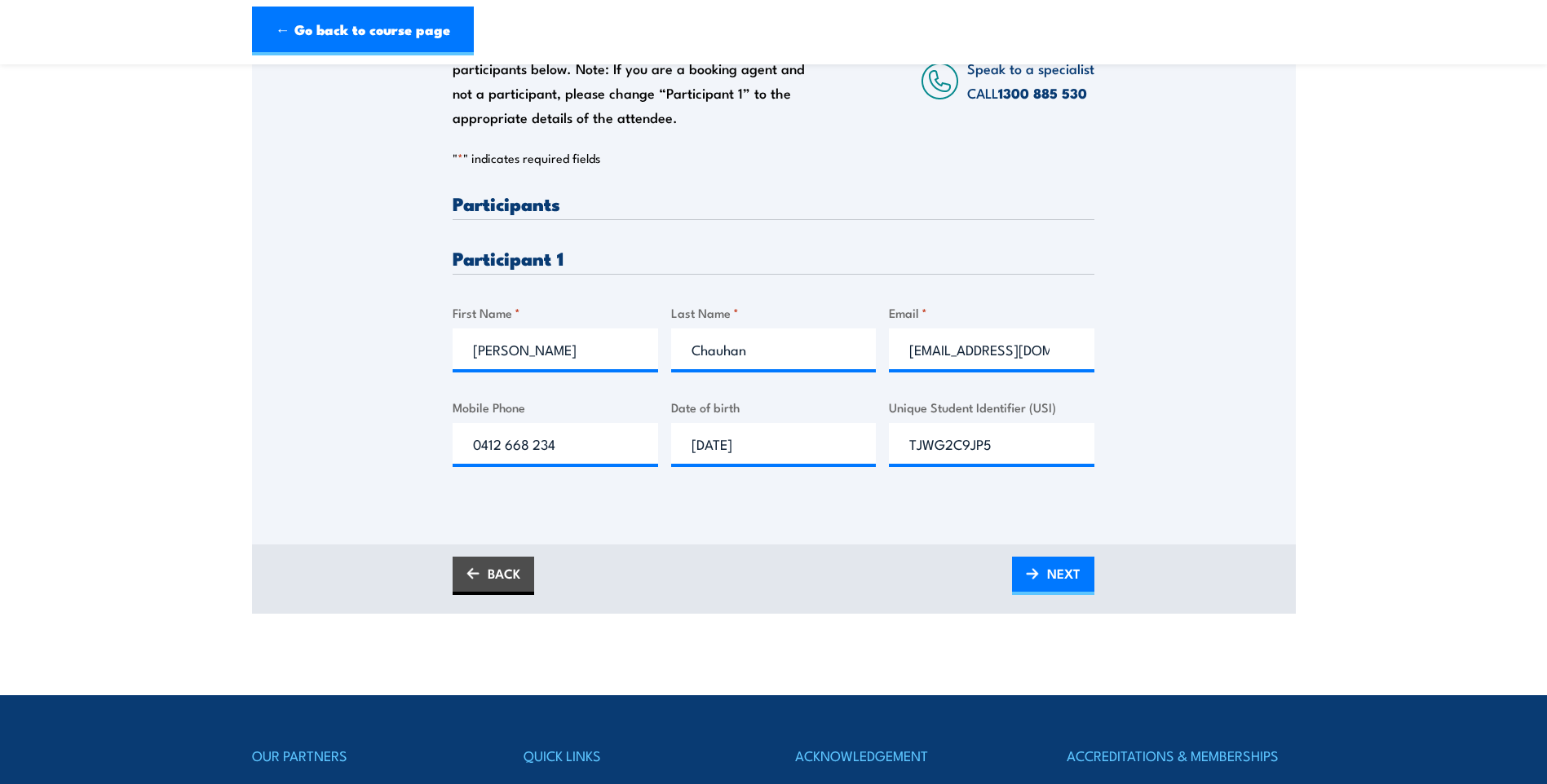
scroll to position [327, 0]
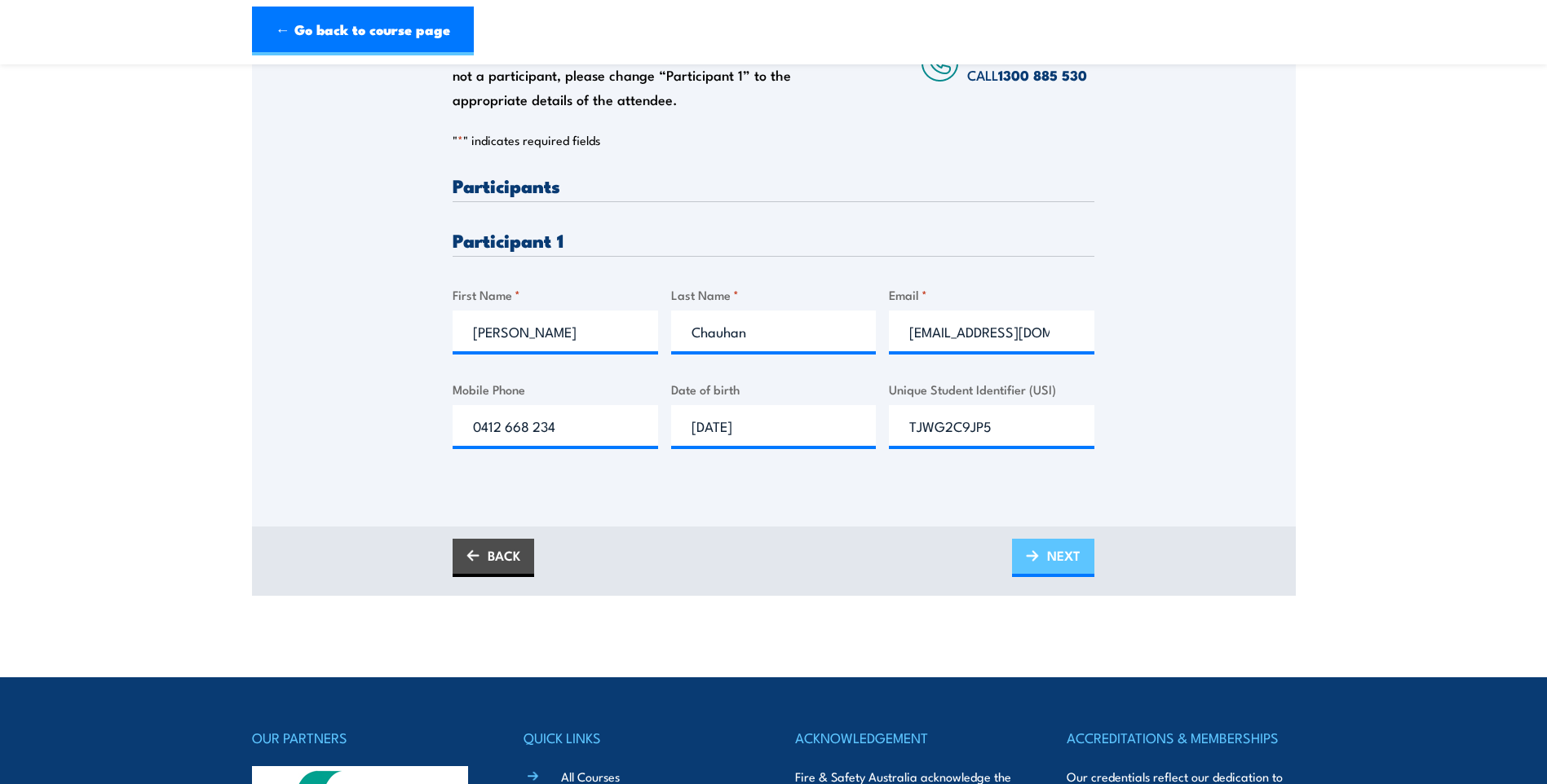
click at [1057, 566] on span "NEXT" at bounding box center [1064, 555] width 33 height 43
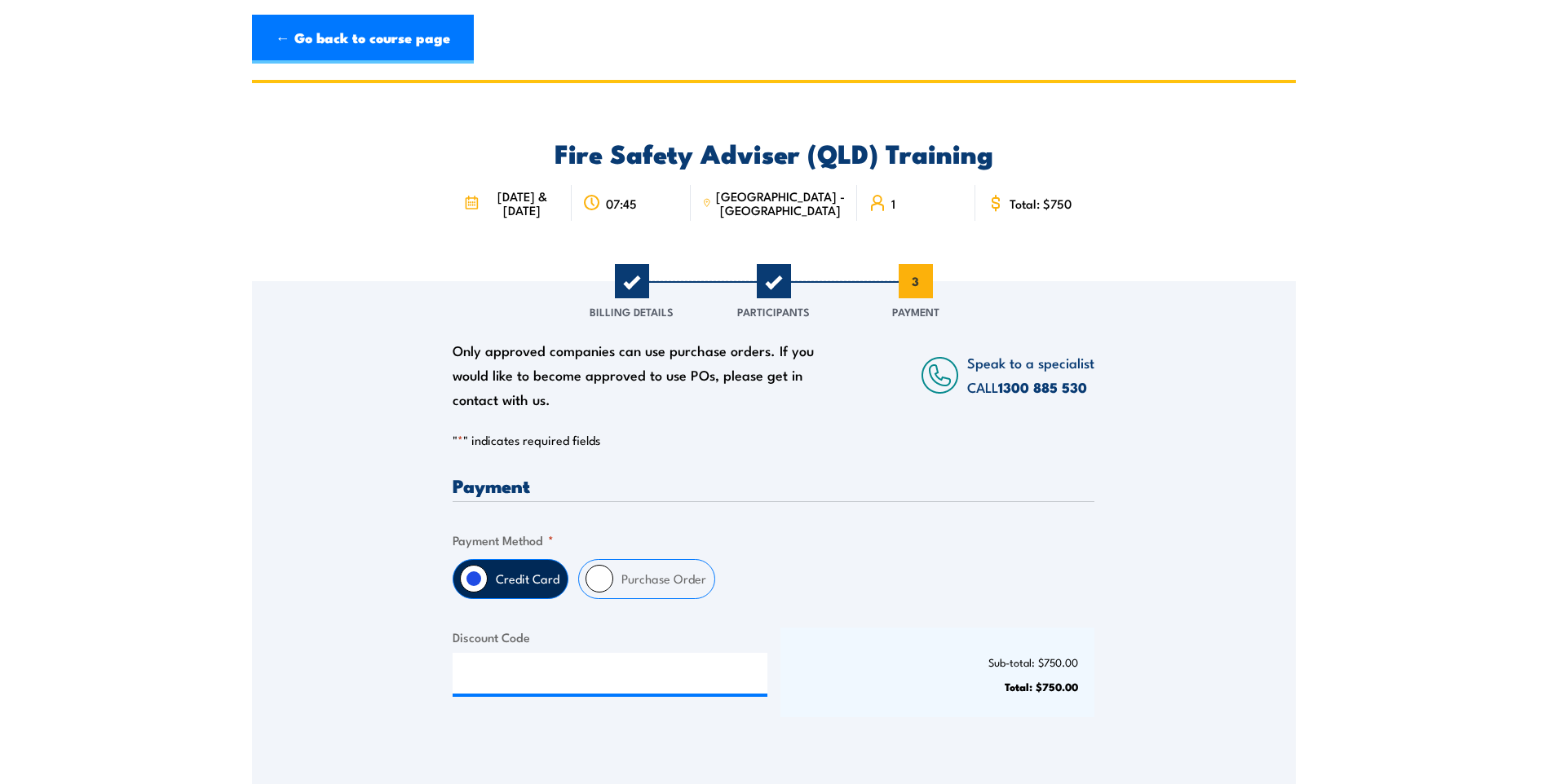
scroll to position [0, 0]
click at [602, 594] on input "Purchase Order" at bounding box center [599, 581] width 27 height 27
radio input "true"
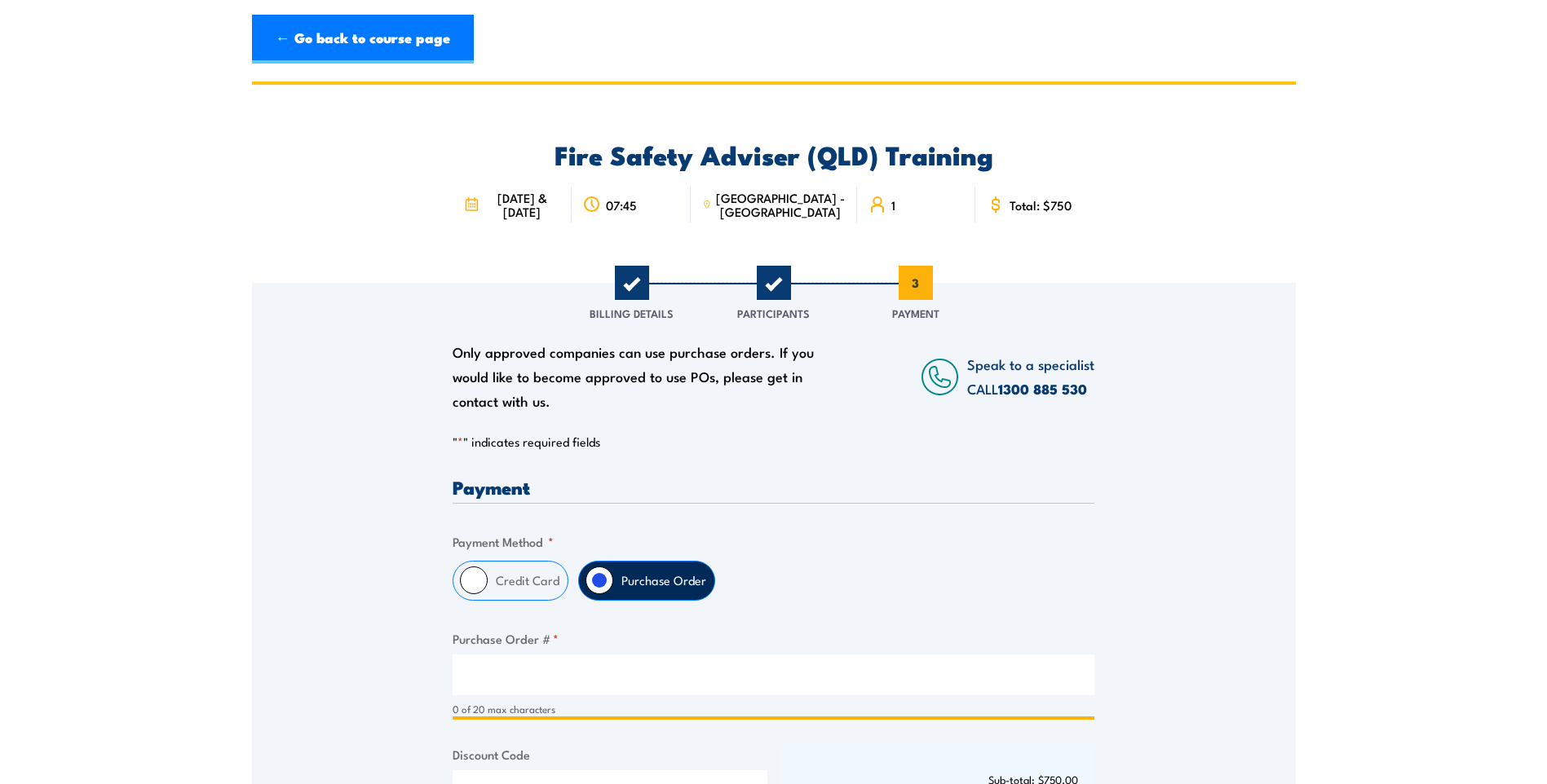
click at [493, 690] on input "Purchase Order # *" at bounding box center [774, 675] width 641 height 41
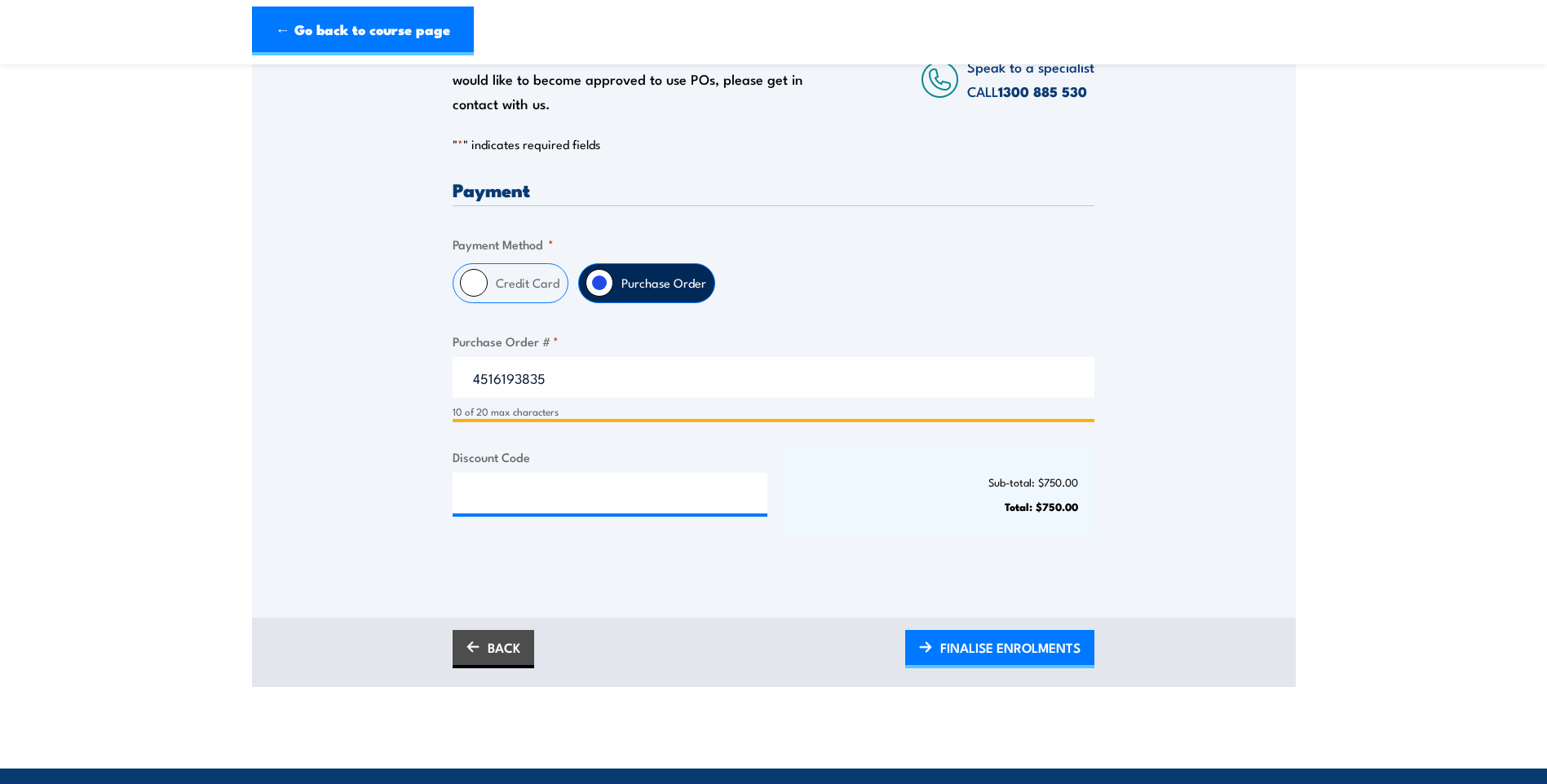
scroll to position [327, 0]
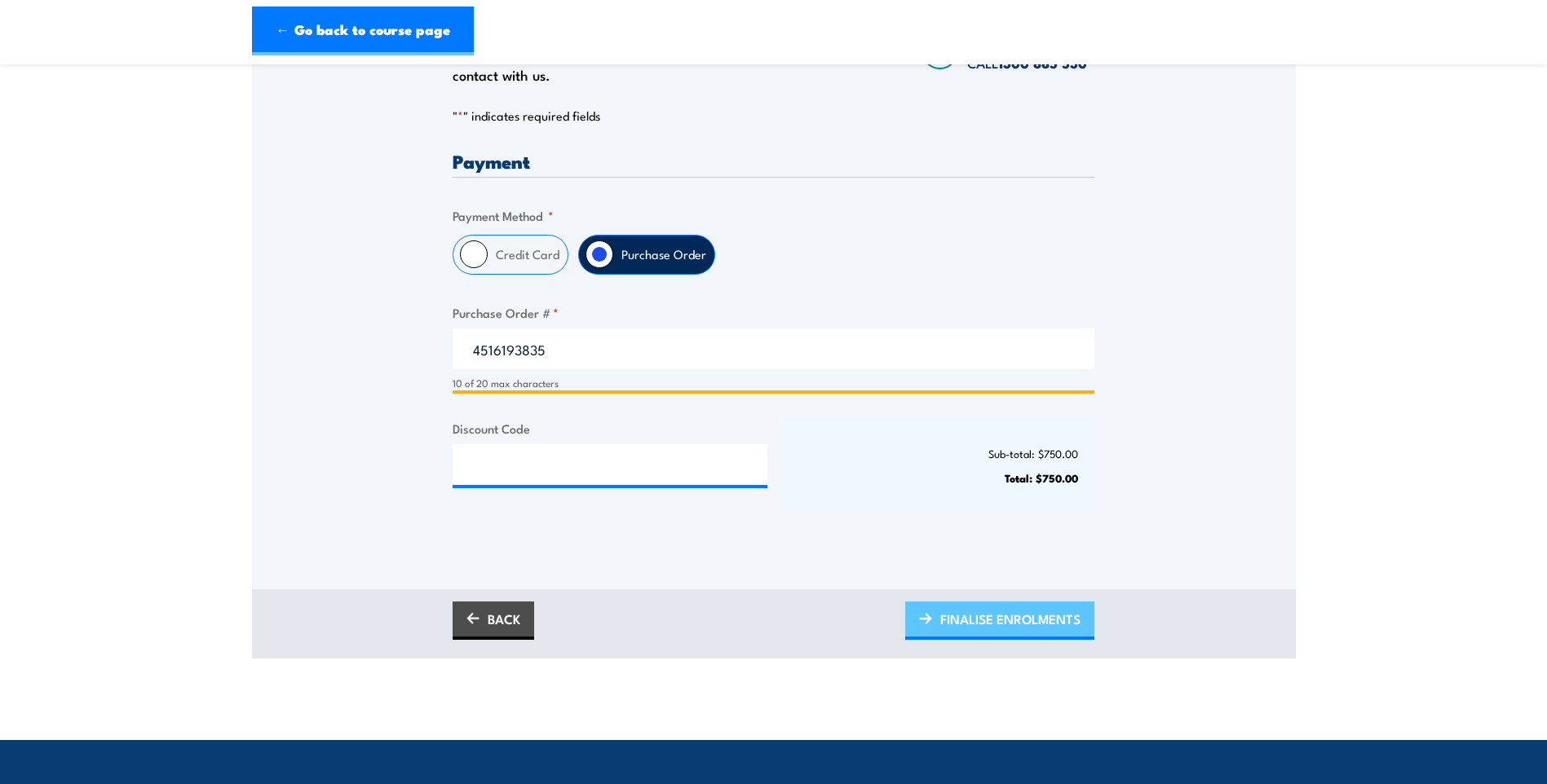
type input "4516193835"
click at [972, 627] on span "FINALISE ENROLMENTS" at bounding box center [1010, 619] width 140 height 43
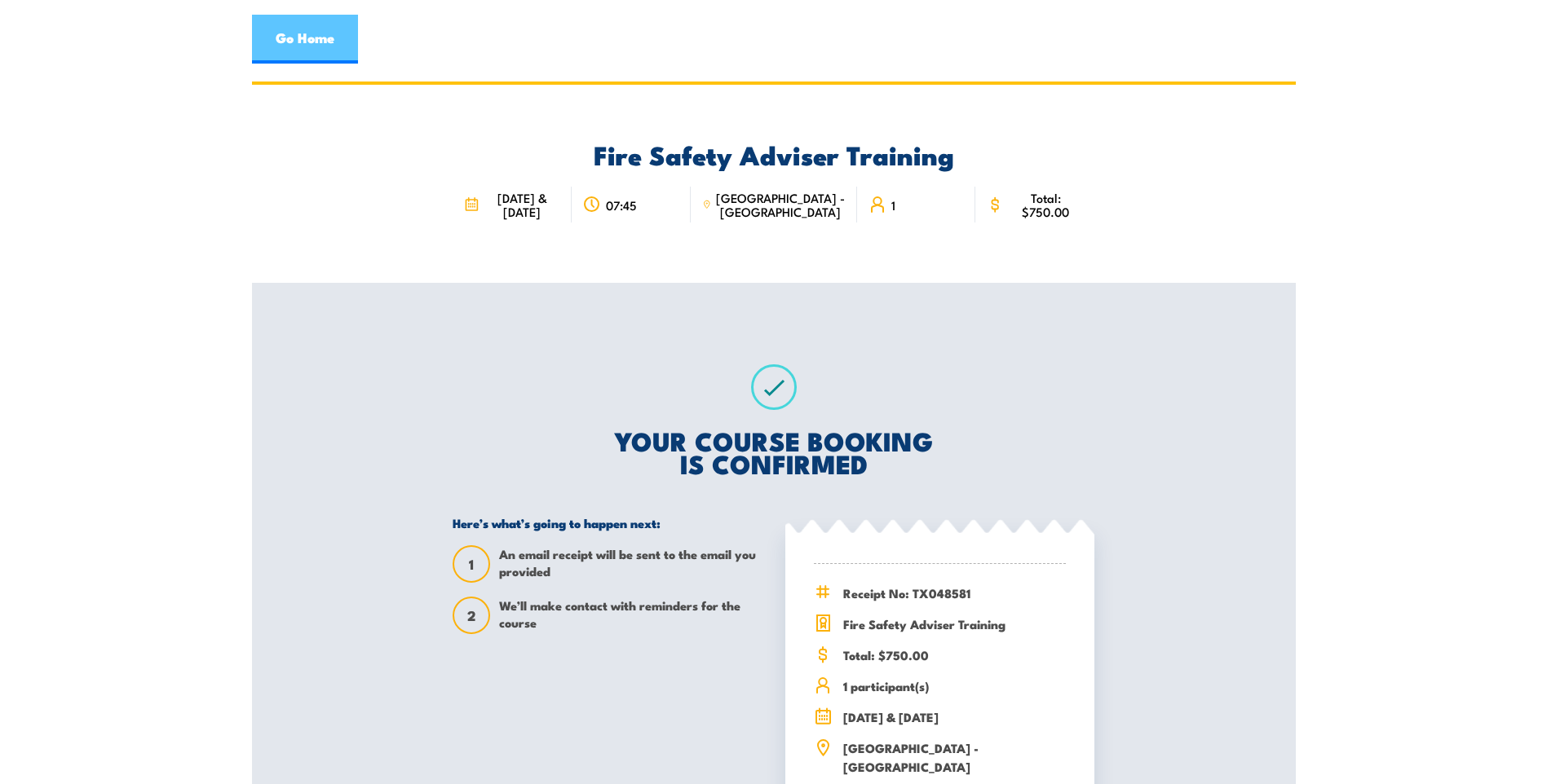
click at [295, 33] on link "Go Home" at bounding box center [305, 39] width 106 height 49
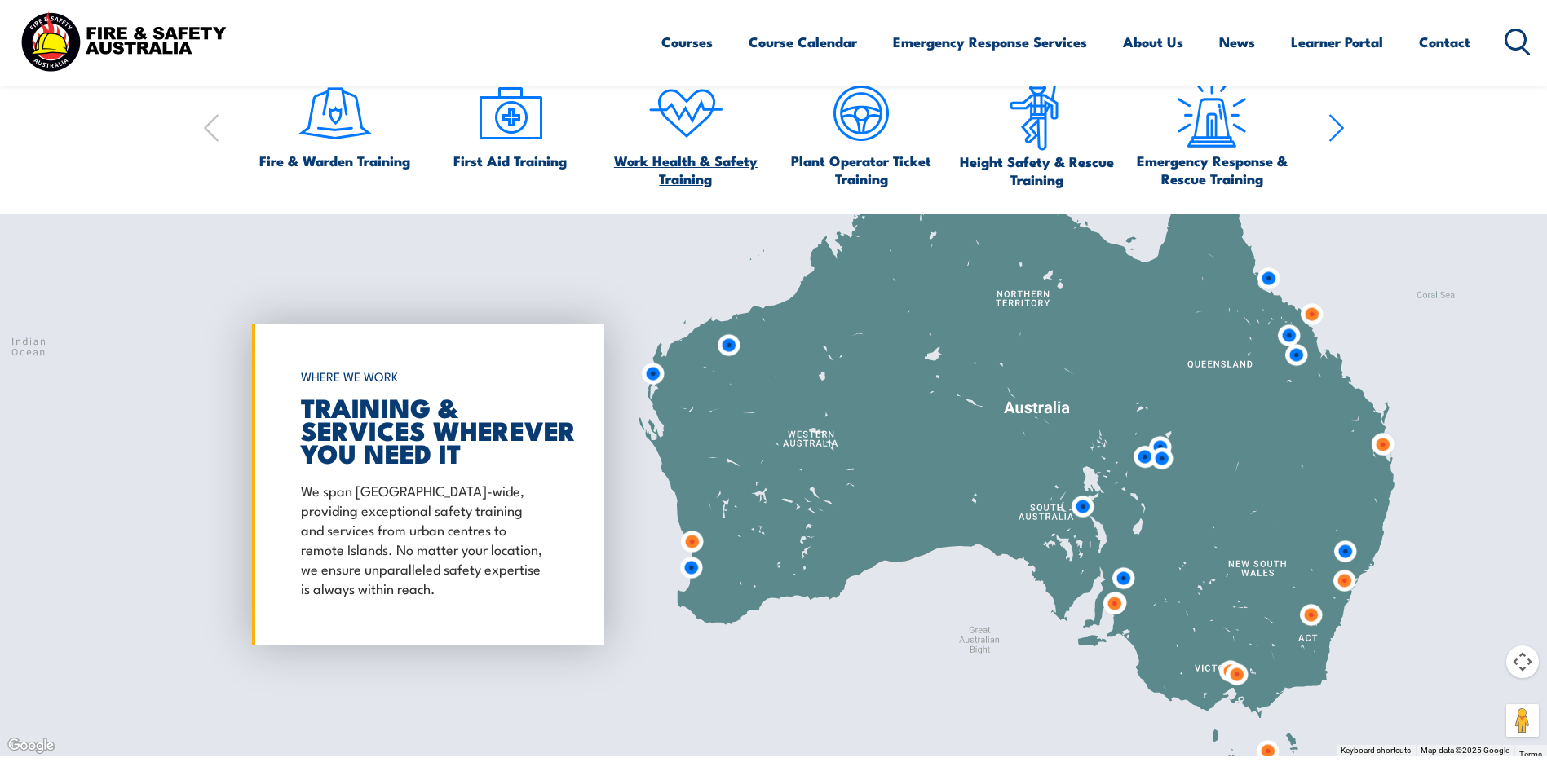
scroll to position [1223, 0]
